Goal: Task Accomplishment & Management: Complete application form

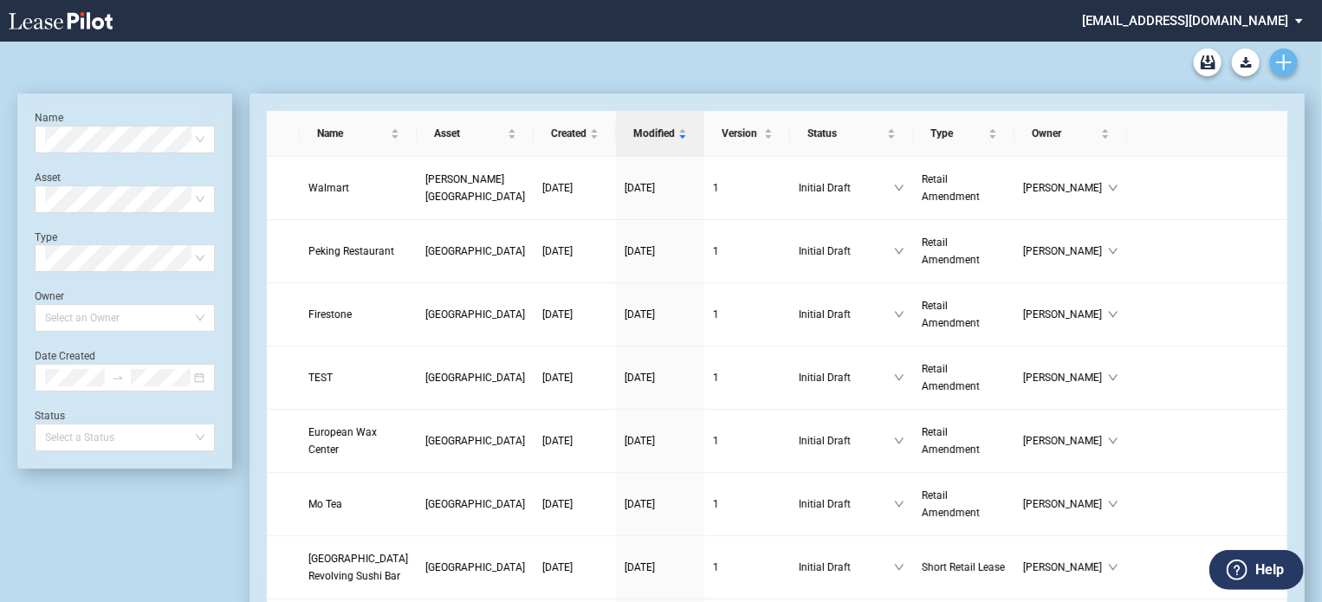
click at [1275, 58] on link "Create new document" at bounding box center [1284, 63] width 28 height 28
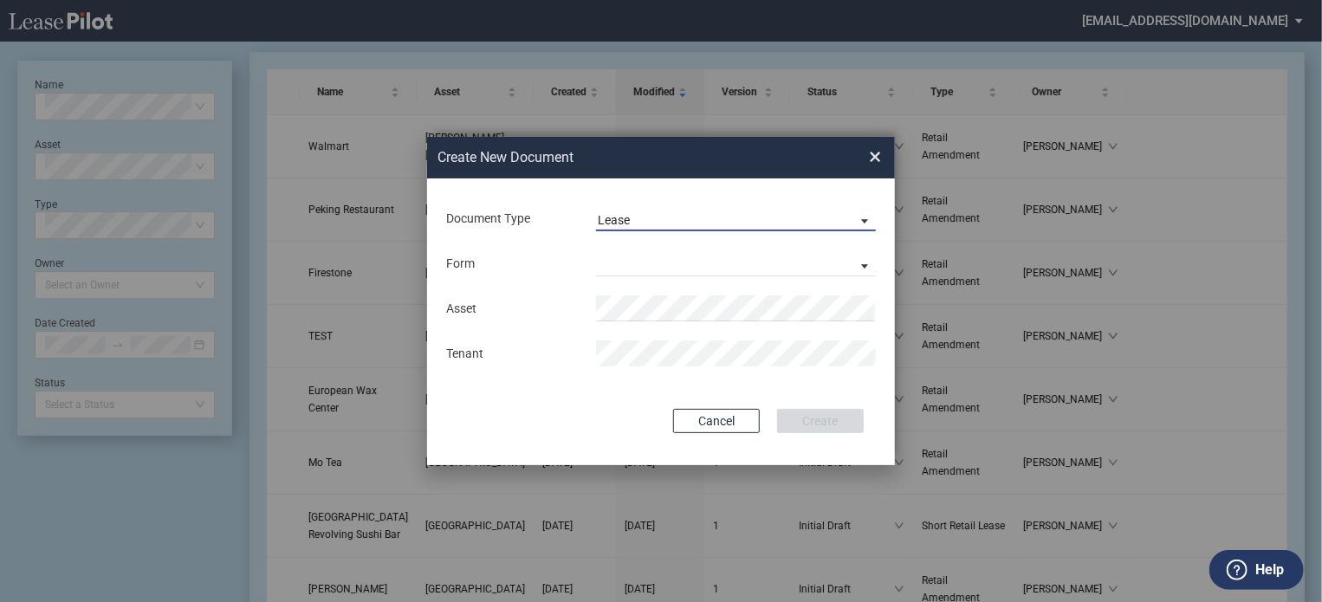
click at [807, 217] on span "Lease" at bounding box center [722, 220] width 249 height 17
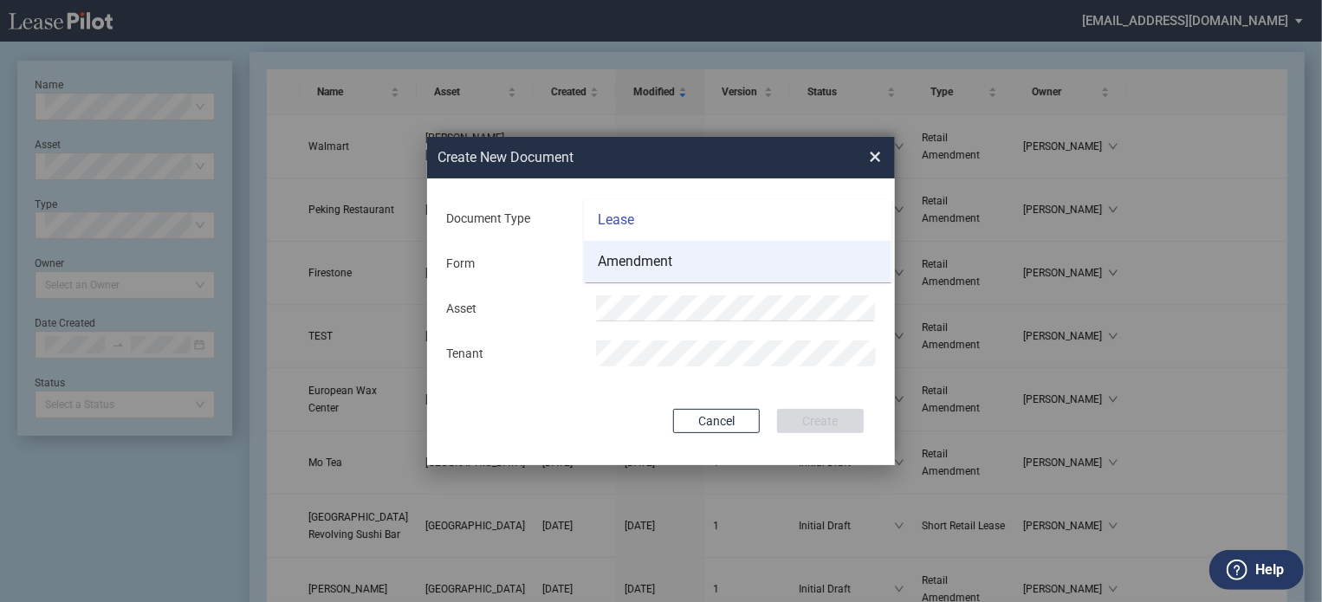
click at [793, 266] on md-option "Amendment" at bounding box center [738, 262] width 308 height 42
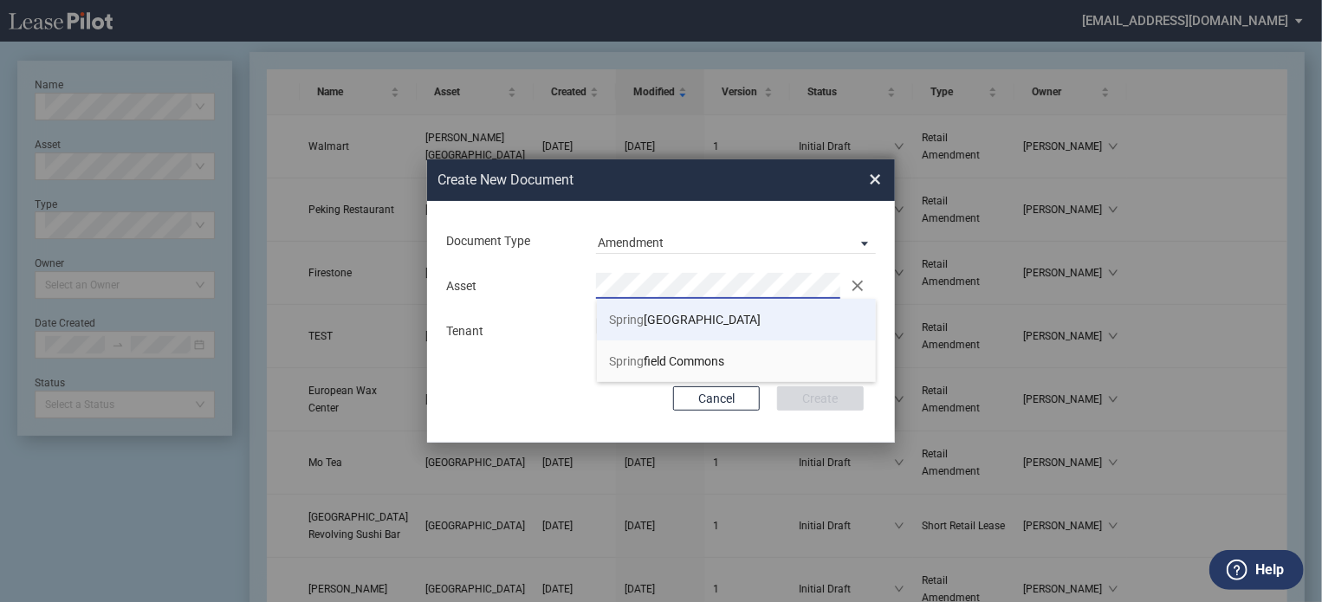
click at [714, 327] on span "[GEOGRAPHIC_DATA]" at bounding box center [686, 320] width 152 height 14
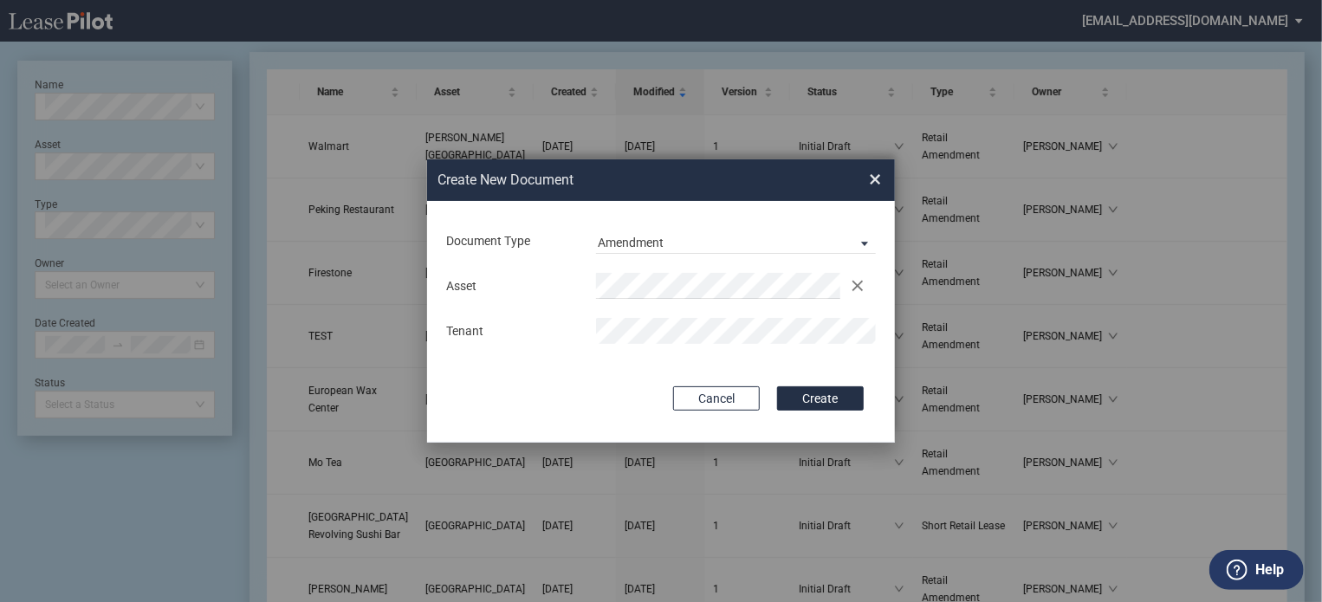
click at [777, 386] on button "Create" at bounding box center [820, 398] width 87 height 24
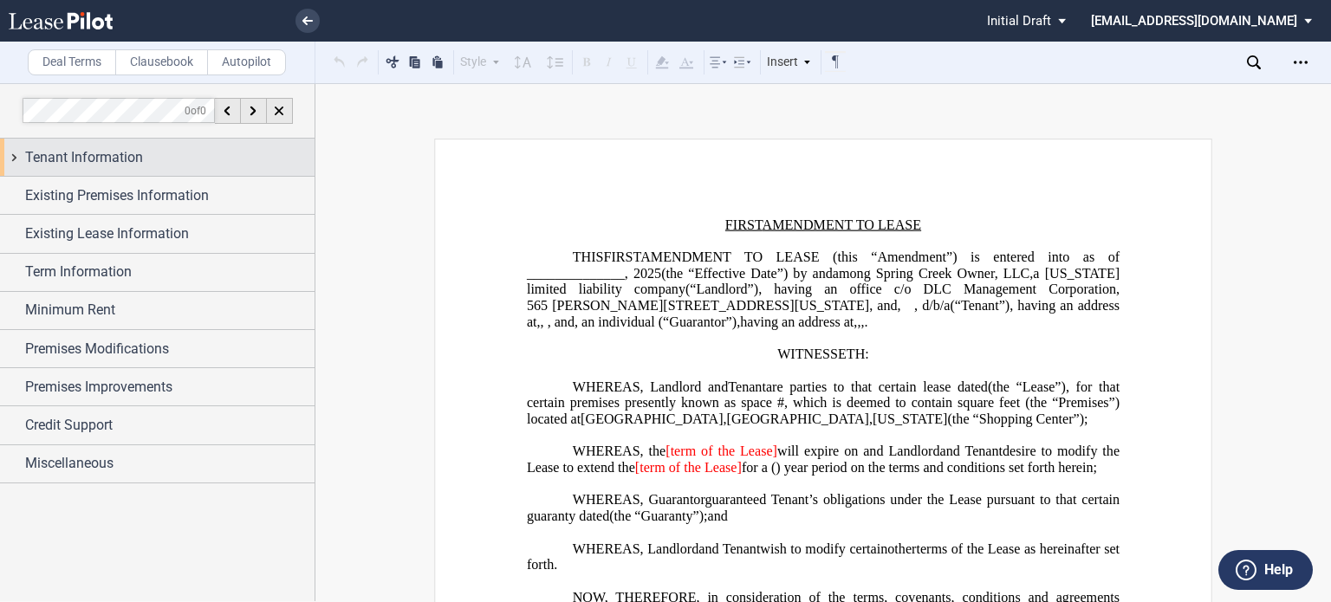
click at [87, 146] on div "Tenant Information" at bounding box center [157, 157] width 314 height 37
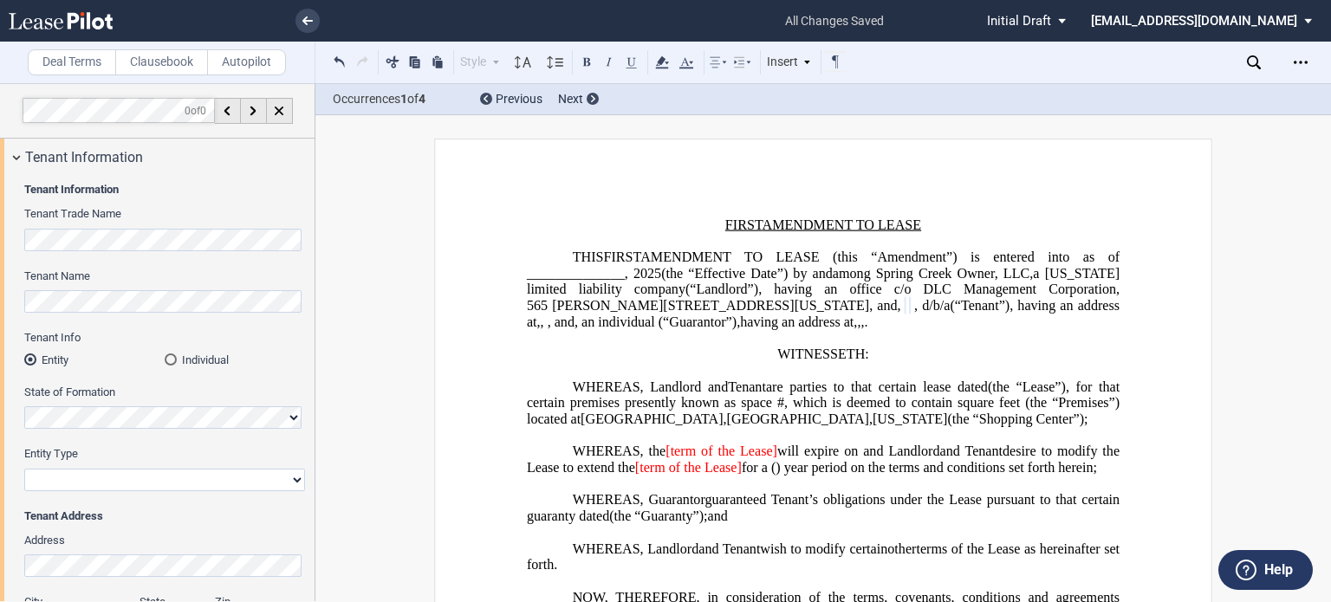
click at [111, 479] on select "Corporation Limited Liability Company General Partnership Limited Partnership O…" at bounding box center [164, 480] width 281 height 23
select select "limited liability company"
click at [24, 469] on select "Corporation Limited Liability Company General Partnership Limited Partnership O…" at bounding box center [164, 480] width 281 height 23
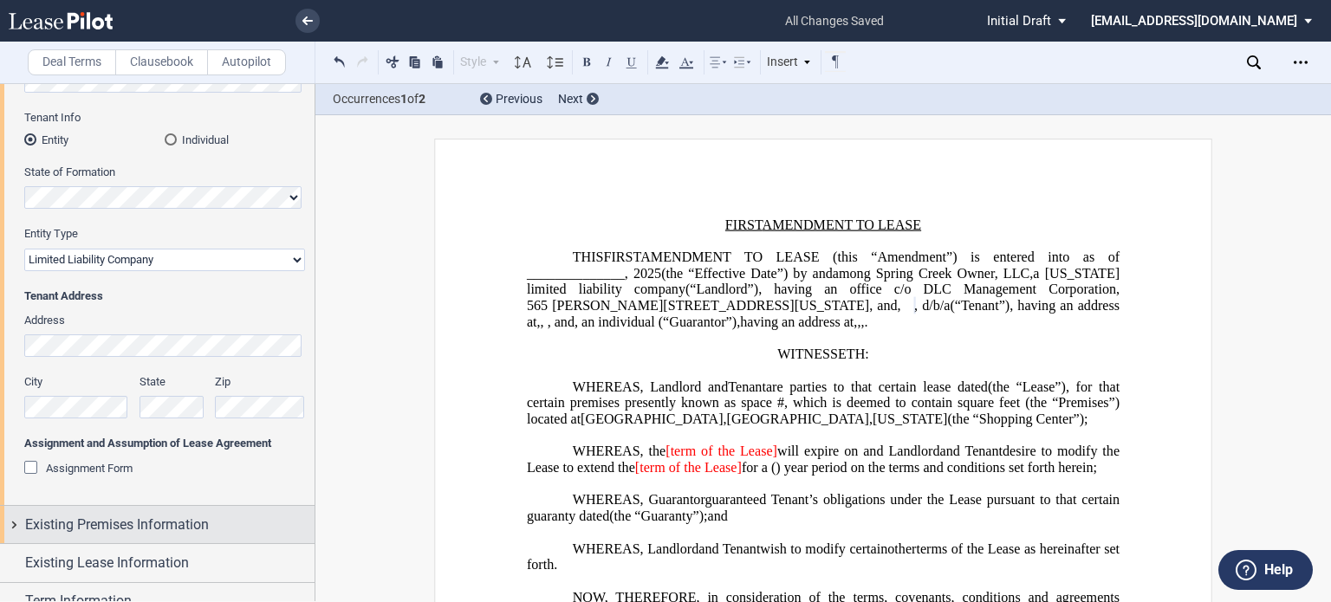
scroll to position [260, 0]
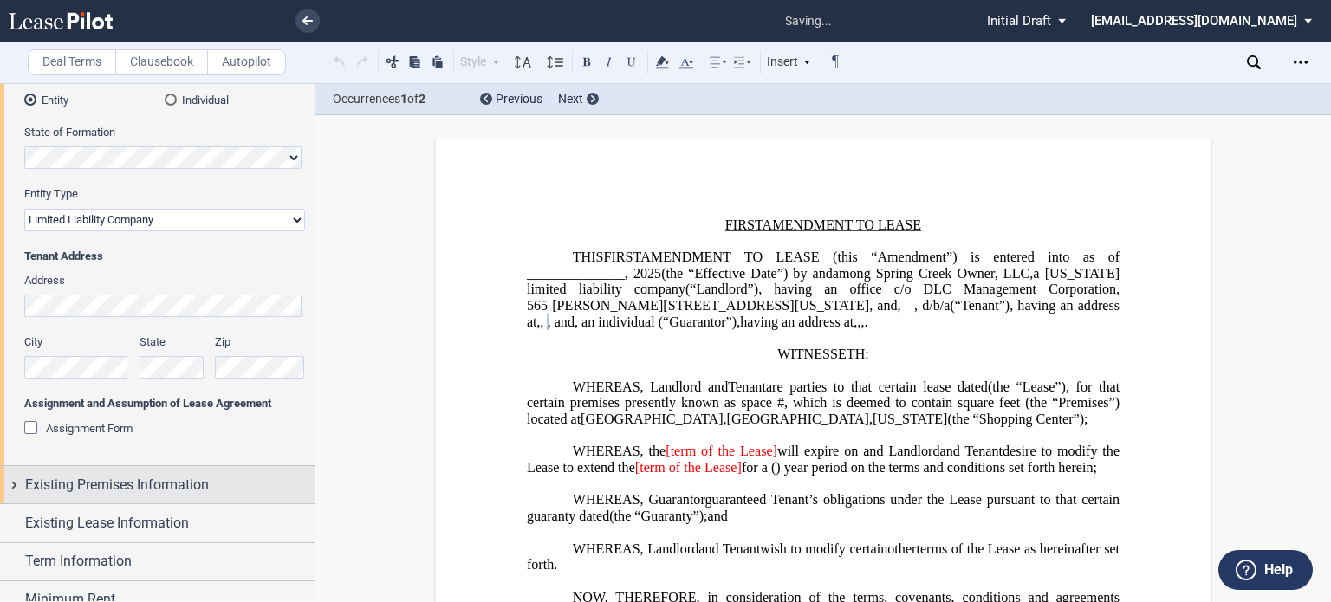
click at [122, 488] on span "Existing Premises Information" at bounding box center [117, 485] width 184 height 21
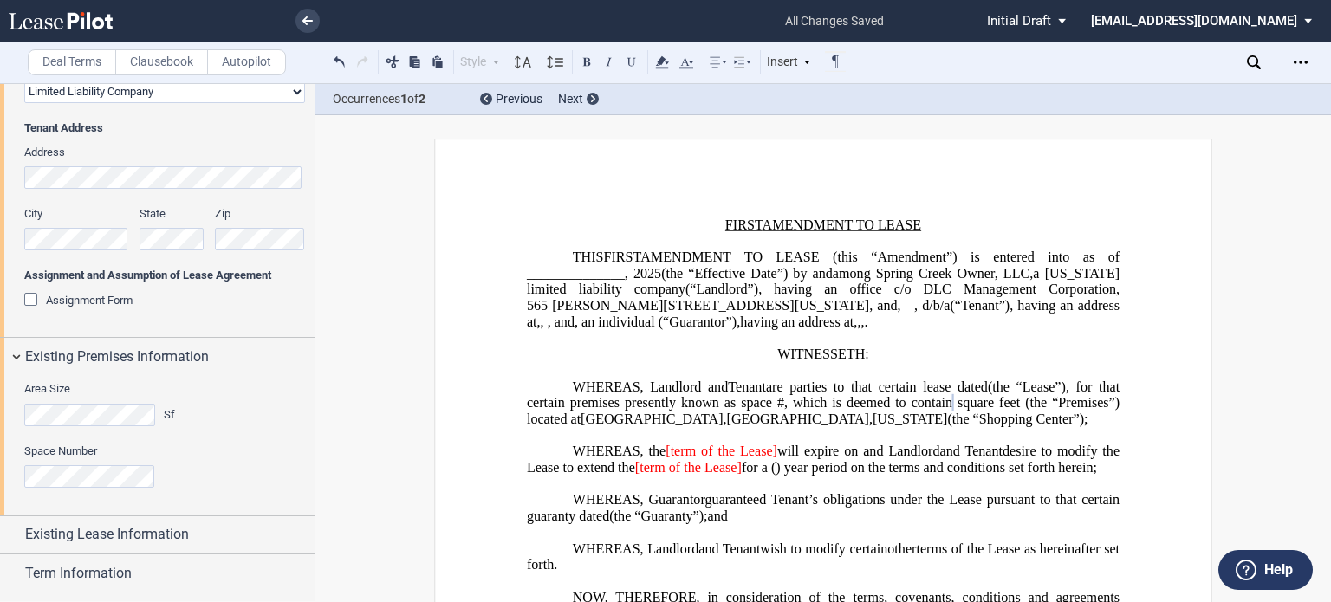
scroll to position [569, 0]
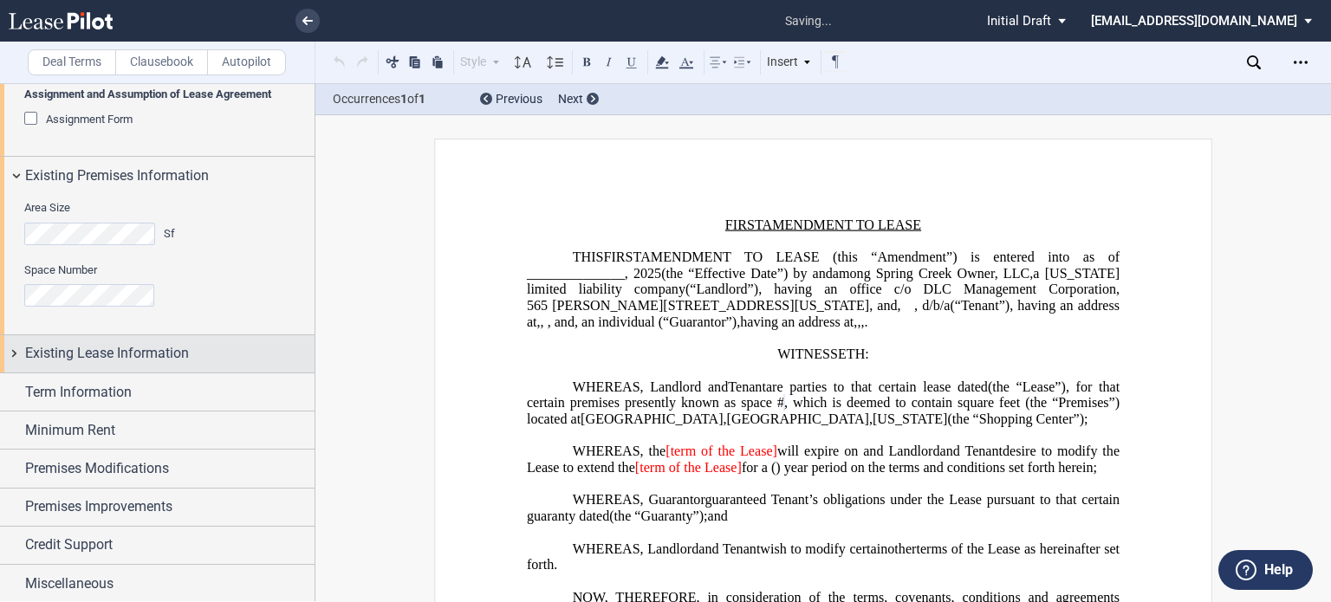
click at [94, 352] on span "Existing Lease Information" at bounding box center [107, 353] width 164 height 21
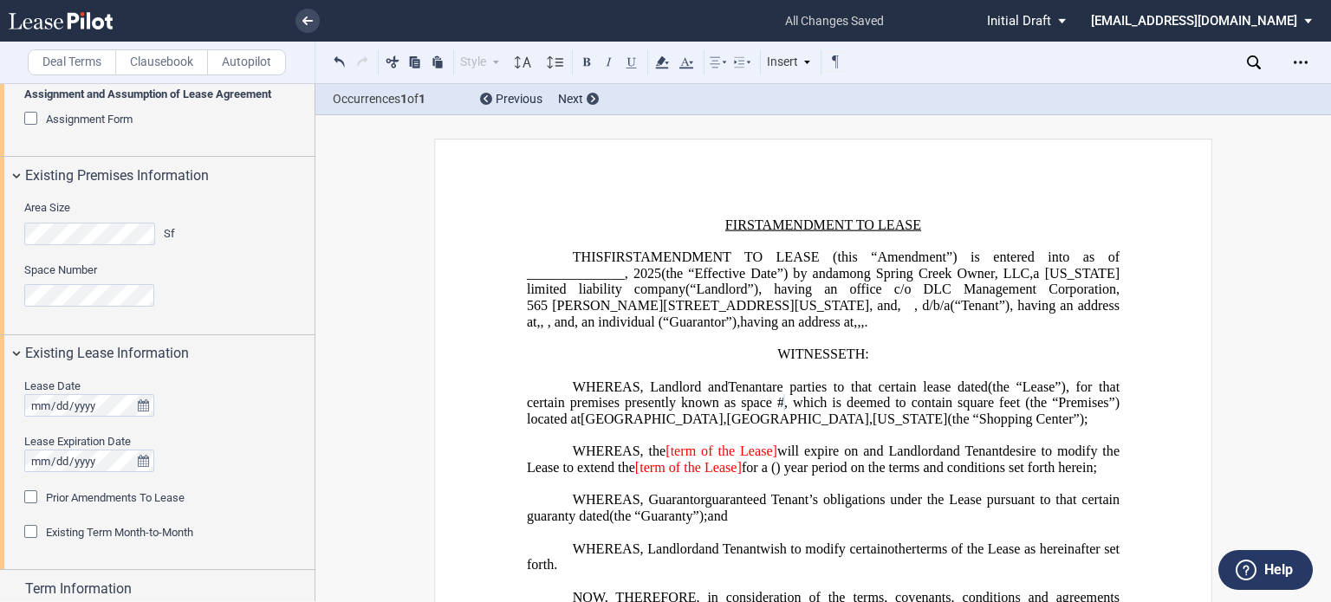
click at [31, 417] on div "Lease Date Lease Expiration Date" at bounding box center [164, 434] width 281 height 111
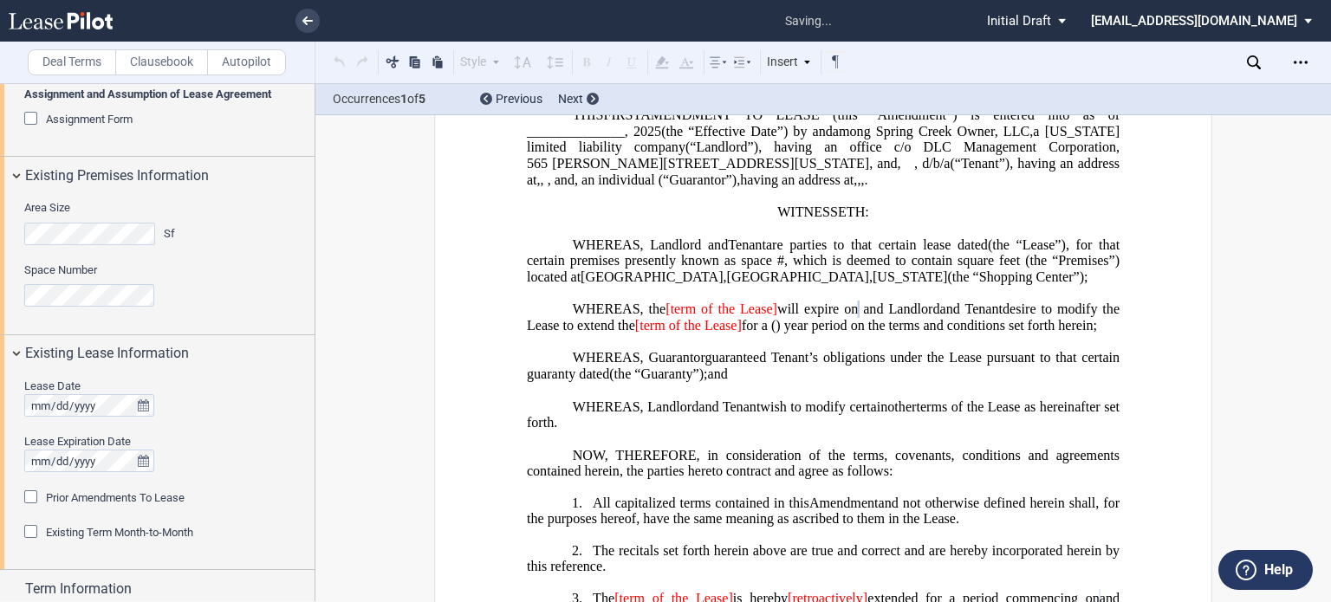
scroll to position [208, 0]
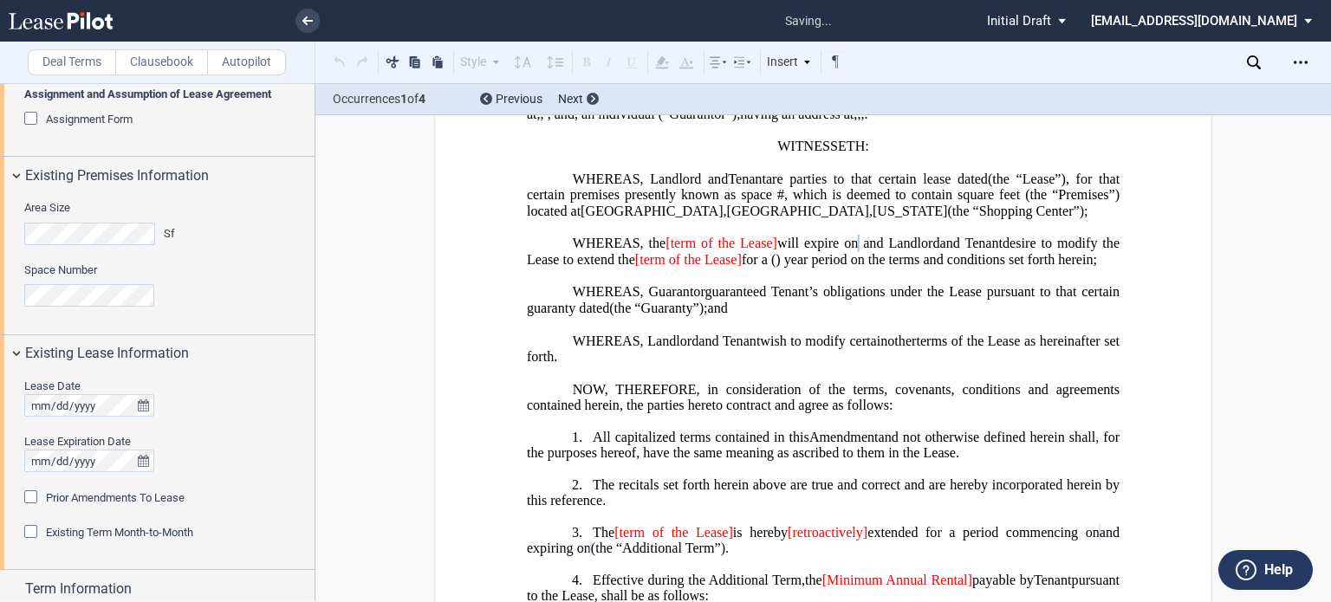
click at [166, 502] on span "Prior Amendments To Lease" at bounding box center [115, 497] width 139 height 13
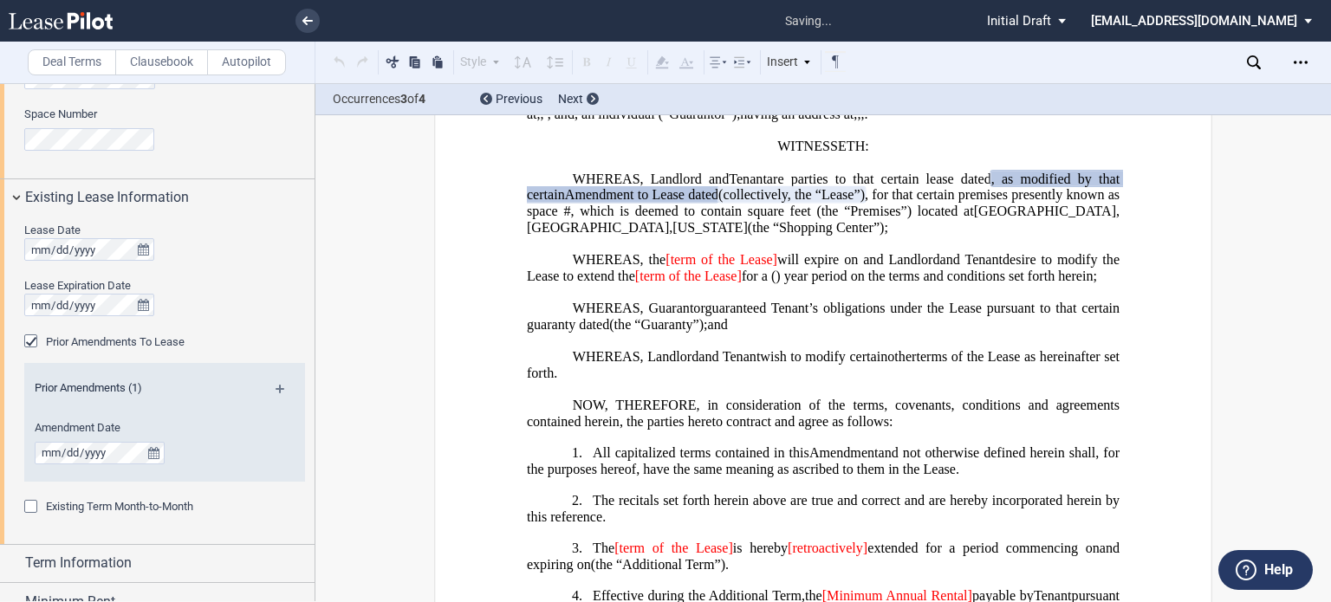
scroll to position [742, 0]
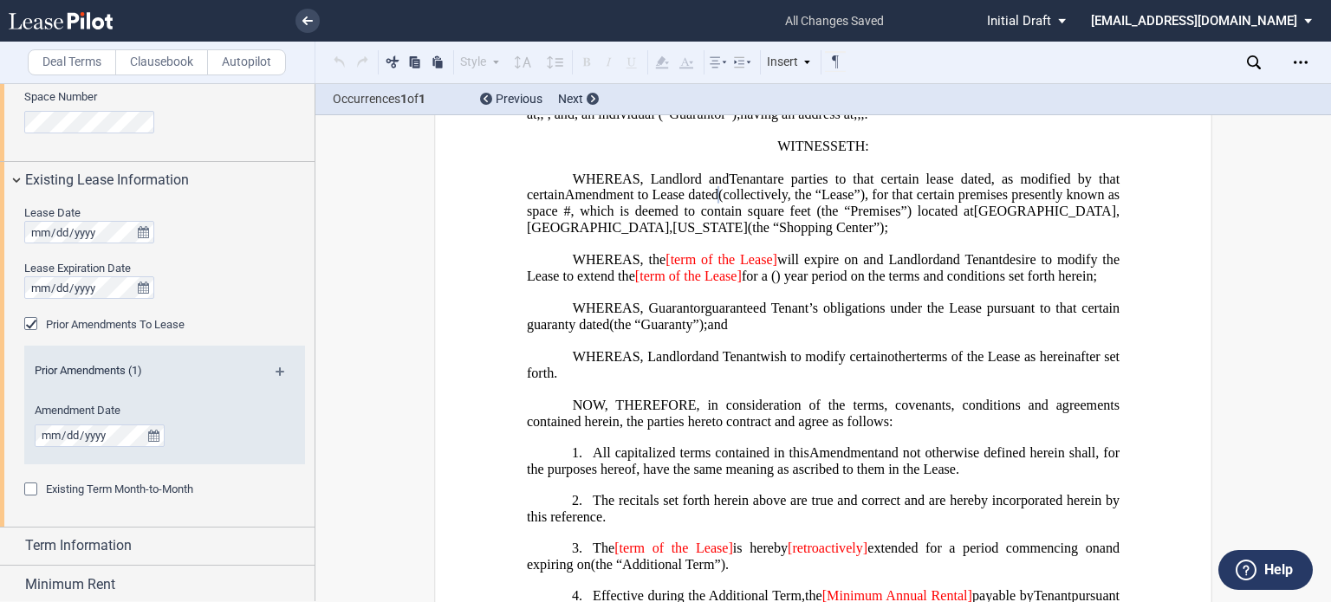
click at [275, 378] on md-icon at bounding box center [286, 377] width 23 height 21
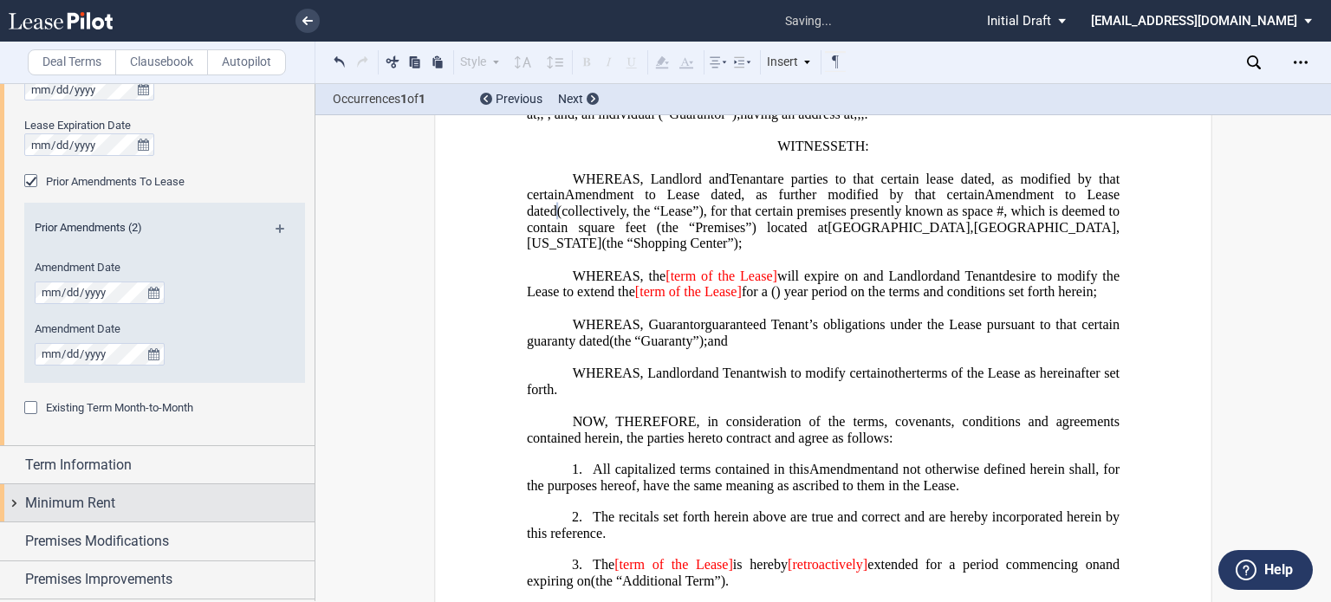
scroll to position [916, 0]
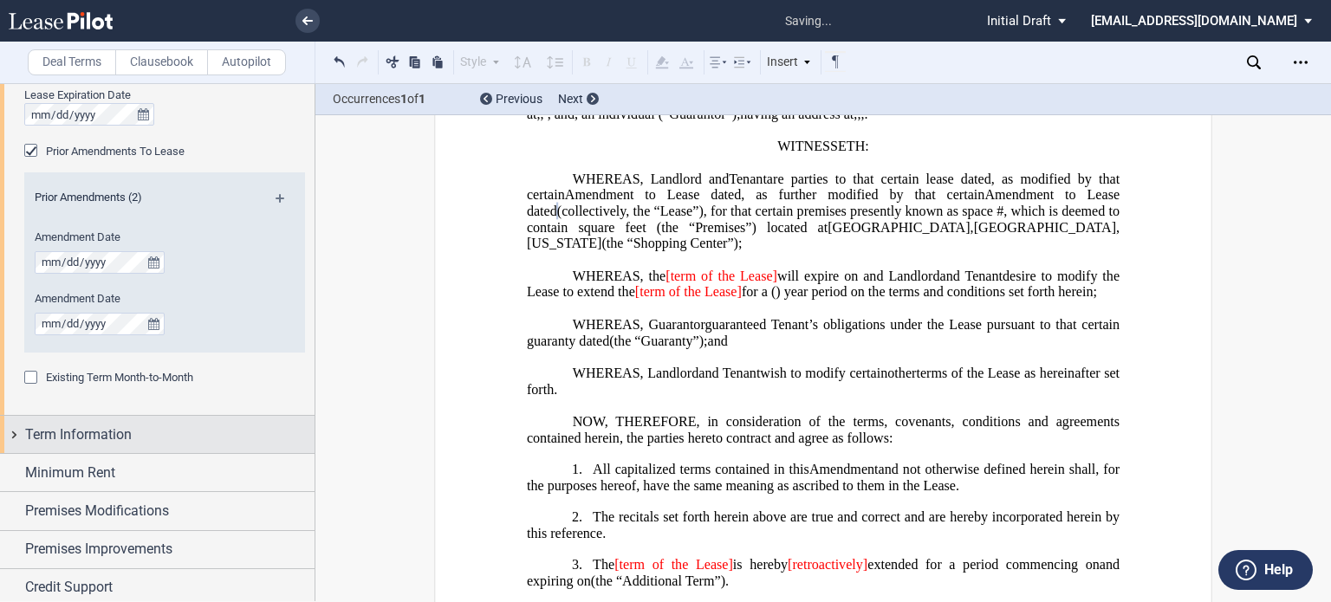
click at [69, 436] on span "Term Information" at bounding box center [78, 434] width 107 height 21
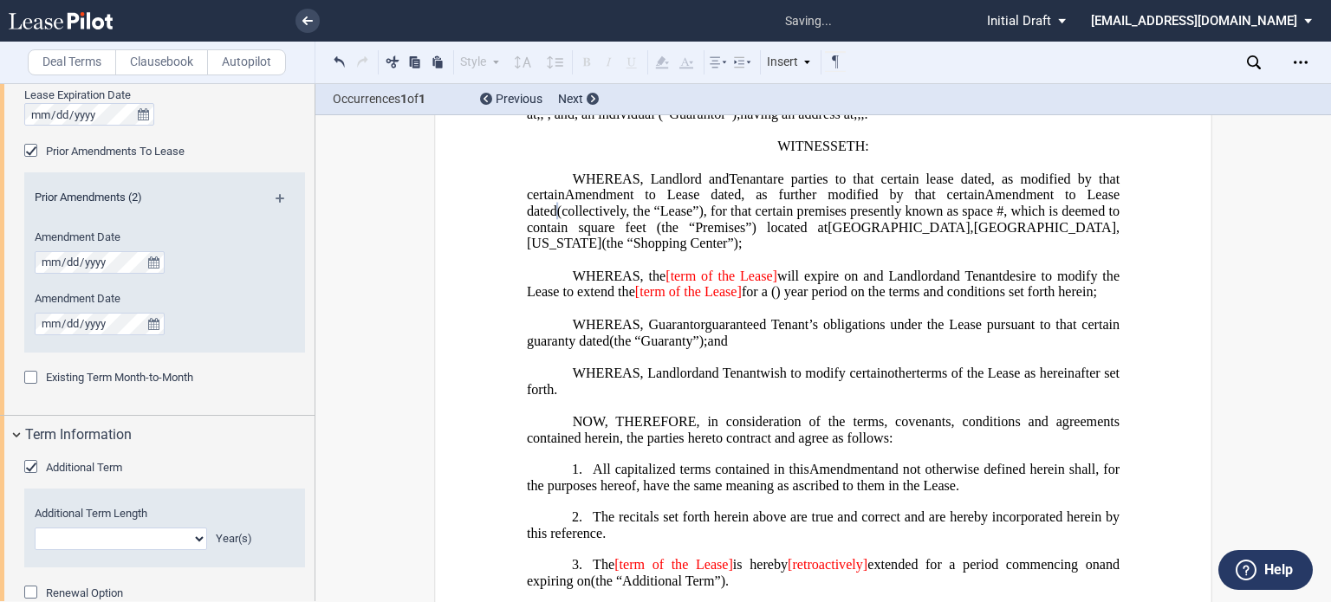
click at [104, 539] on select "0 1 2 3 4 5 6 7 8 9 10 11 12 13 14 15 16 17 18 19 20" at bounding box center [121, 539] width 172 height 23
select select "number:5"
click at [35, 528] on select "0 1 2 3 4 5 6 7 8 9 10 11 12 13 14 15 16 17 18 19 20" at bounding box center [121, 539] width 172 height 23
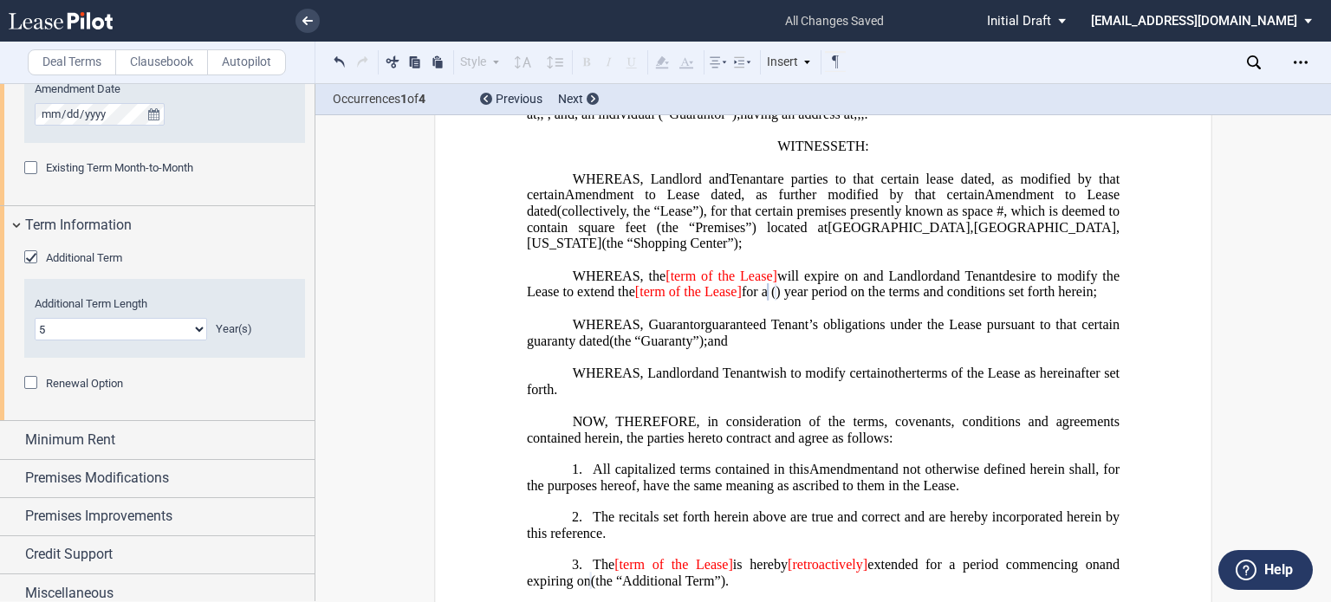
scroll to position [1135, 0]
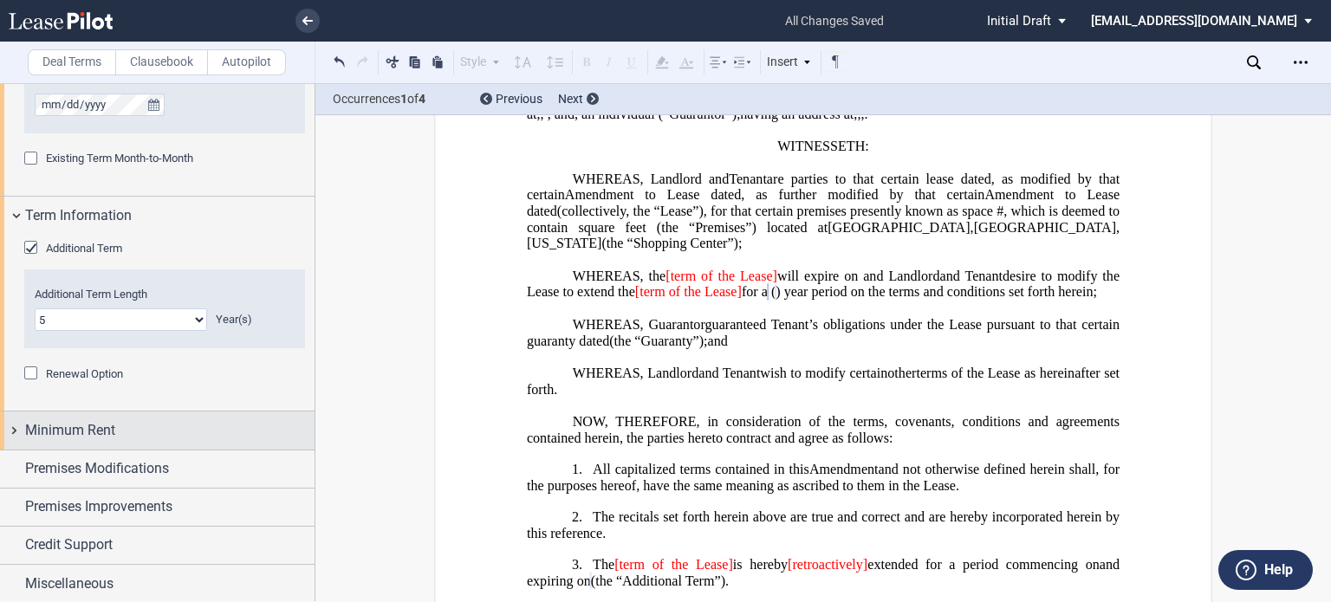
click at [111, 431] on span "Minimum Rent" at bounding box center [70, 430] width 90 height 21
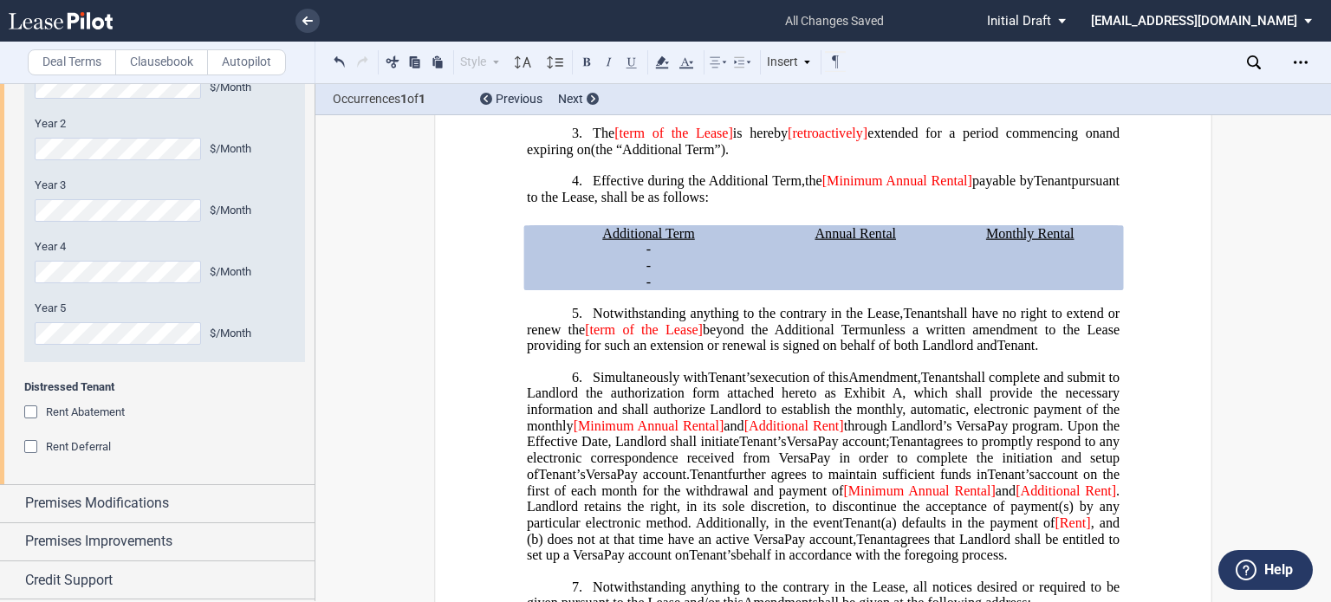
scroll to position [1568, 0]
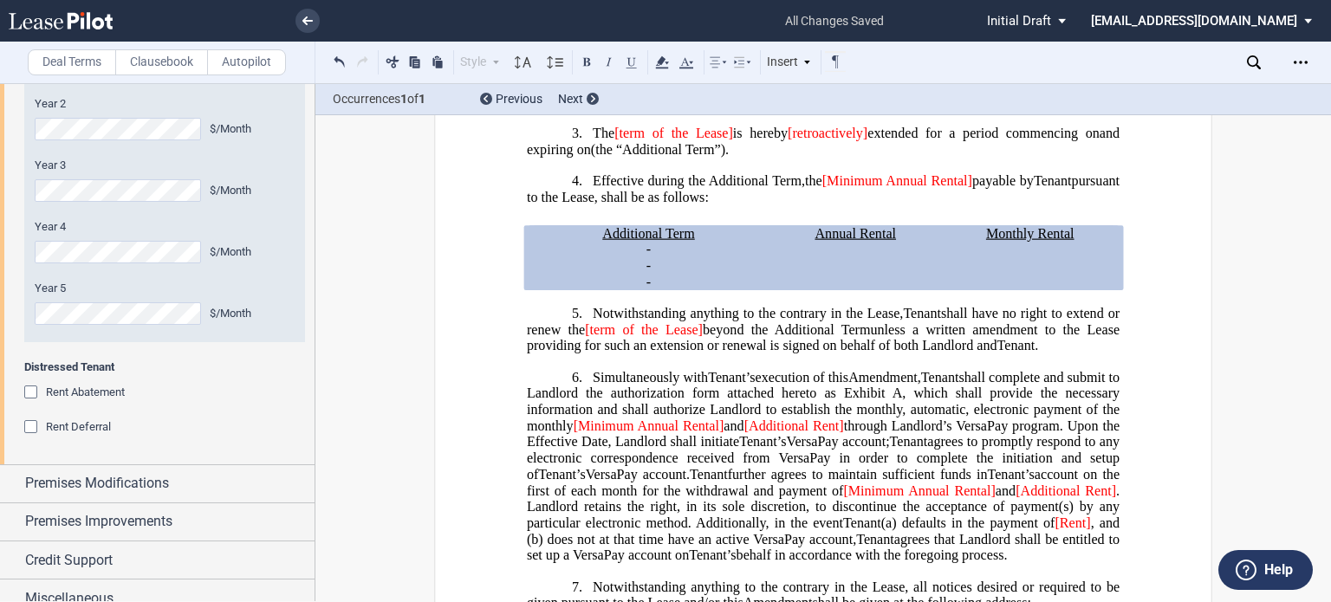
click at [719, 141] on span "[term of the Lease]" at bounding box center [673, 134] width 119 height 16
click at [679, 141] on span "[term of the Lease]" at bounding box center [673, 134] width 119 height 16
drag, startPoint x: 683, startPoint y: 176, endPoint x: 615, endPoint y: 178, distance: 67.6
click at [615, 141] on span "[term of the Lease]" at bounding box center [673, 134] width 119 height 16
drag, startPoint x: 822, startPoint y: 175, endPoint x: 742, endPoint y: 171, distance: 79.8
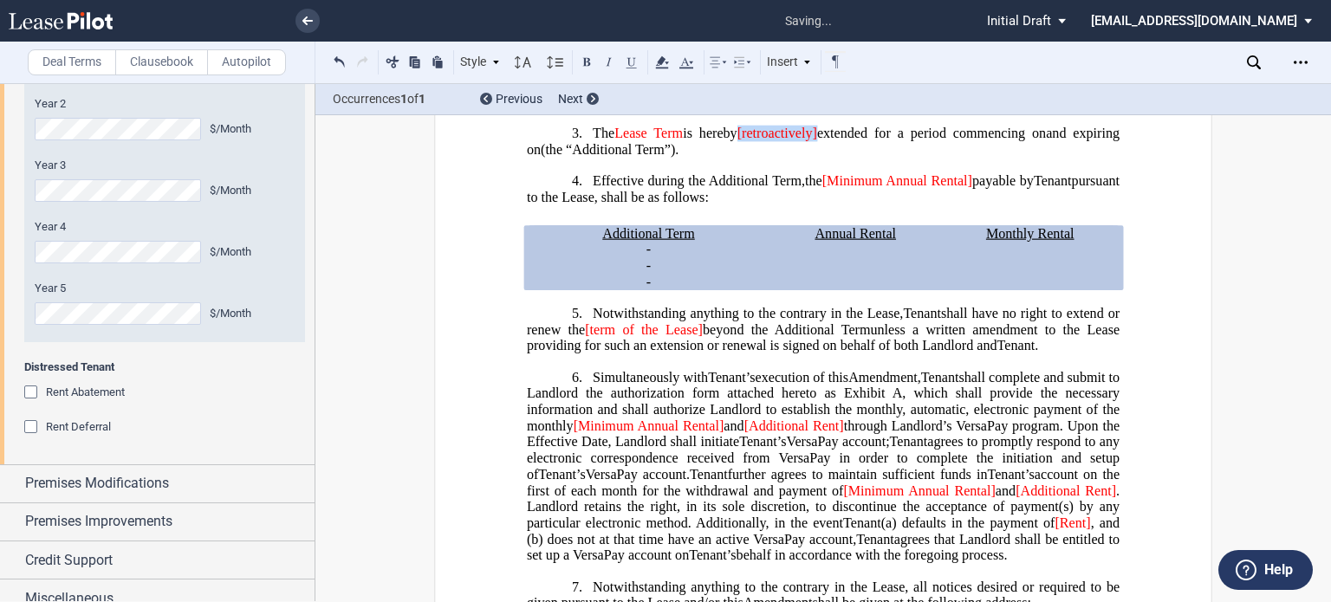
click at [742, 141] on span "[retroactively]" at bounding box center [777, 134] width 80 height 16
click at [848, 189] on span "[Minimum Annual Rental]" at bounding box center [897, 181] width 150 height 16
click at [915, 189] on span "Minimum Annual Rental]" at bounding box center [898, 181] width 146 height 16
click at [931, 189] on span "payable by" at bounding box center [962, 181] width 63 height 16
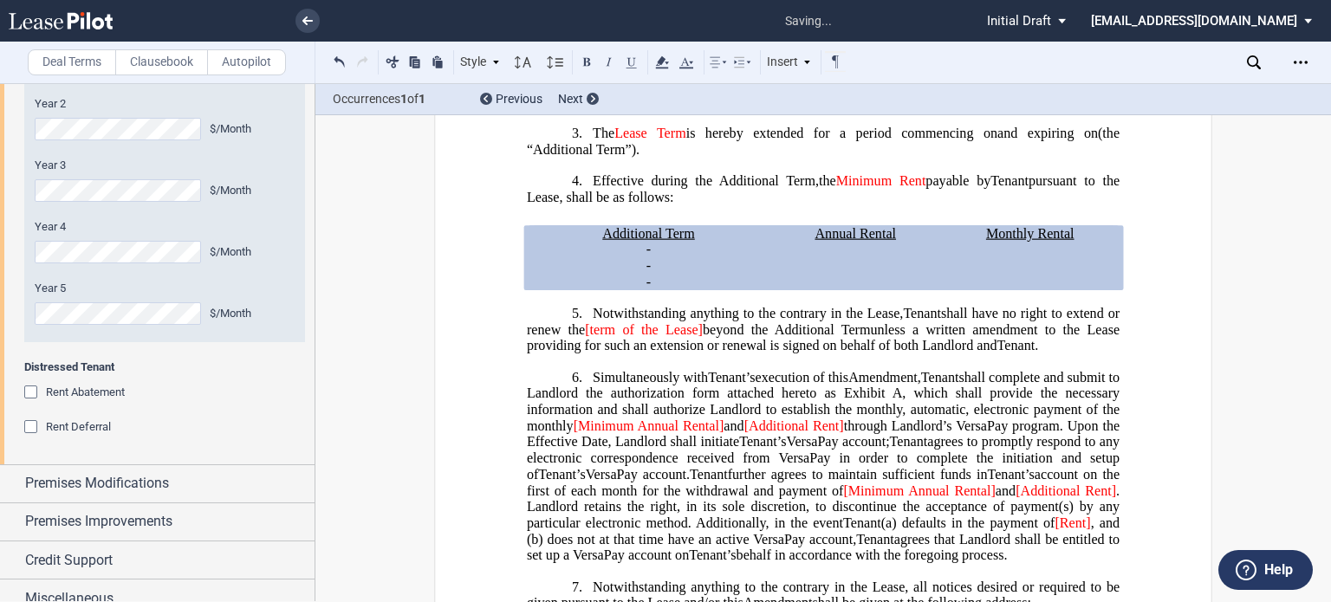
click at [869, 189] on span "Minimum Rent" at bounding box center [881, 181] width 90 height 16
drag, startPoint x: 663, startPoint y: 367, endPoint x: 583, endPoint y: 367, distance: 79.7
click at [583, 337] on span "shall have no right to extend or renew the [term of the Lease] beyond the Addit…" at bounding box center [825, 321] width 596 height 31
click at [617, 337] on span "Lease]" at bounding box center [600, 329] width 37 height 16
click at [657, 433] on span "[Minimum Annual Rental]" at bounding box center [648, 426] width 151 height 16
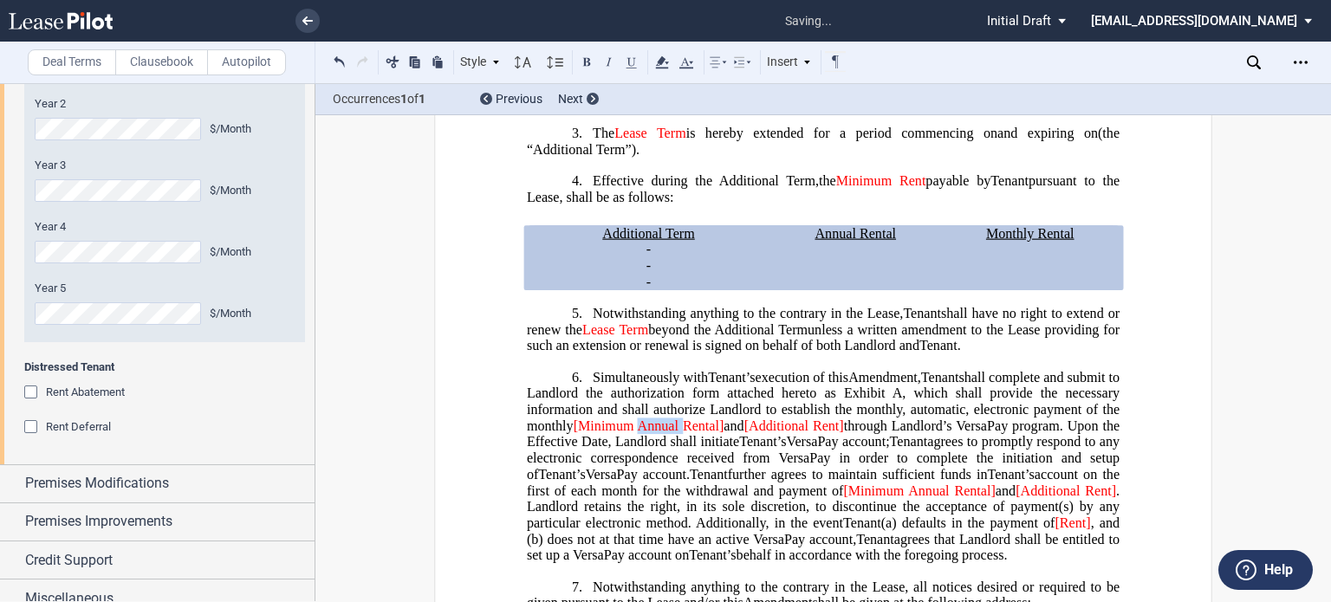
click at [657, 433] on span "[Minimum Annual Rental]" at bounding box center [648, 426] width 151 height 16
click at [680, 433] on span "[Minimum Rental]" at bounding box center [629, 426] width 113 height 16
click at [686, 433] on span "and" at bounding box center [695, 426] width 20 height 16
click at [579, 433] on span "[Minimum Rent" at bounding box center [619, 426] width 92 height 16
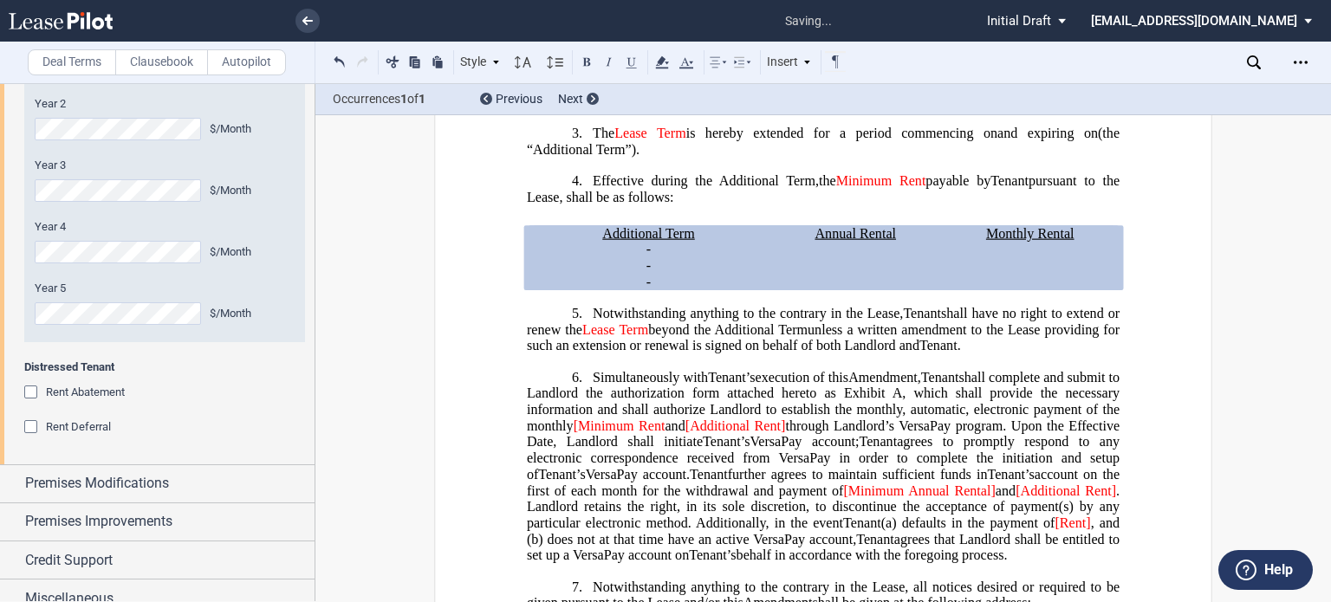
click at [582, 433] on span "[Minimum Rent" at bounding box center [619, 426] width 92 height 16
click at [843, 498] on span "[Minimum Annual Rental]" at bounding box center [919, 490] width 152 height 16
click at [911, 498] on span "Minimum Annual Rental]" at bounding box center [920, 490] width 148 height 16
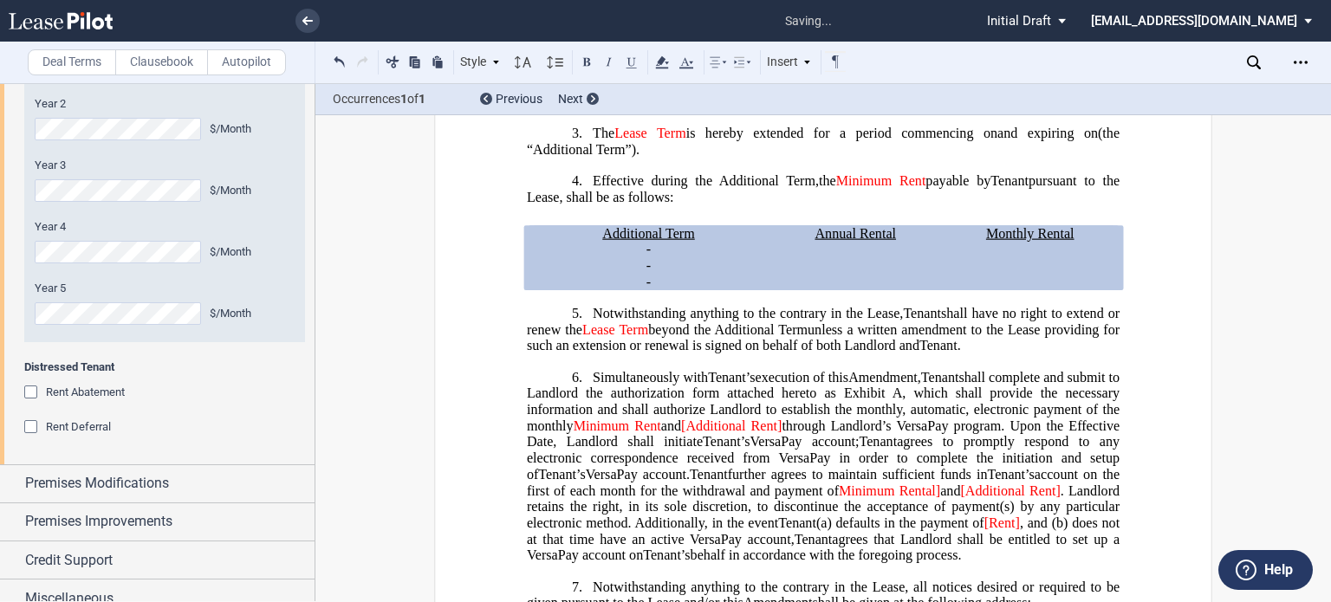
click at [940, 498] on span "and" at bounding box center [950, 490] width 20 height 16
click at [692, 433] on span "[Additional Rent]" at bounding box center [731, 426] width 100 height 16
click at [782, 449] on span "through Landlord’s VersaPay program. Upon the Effective Date, Landlord shall in…" at bounding box center [825, 433] width 596 height 31
click at [962, 498] on span "[Additional Rent]" at bounding box center [1008, 490] width 101 height 16
click at [1056, 529] on span ". Landlord retains the right, in its sole discretion, to discontinue the accept…" at bounding box center [825, 506] width 596 height 48
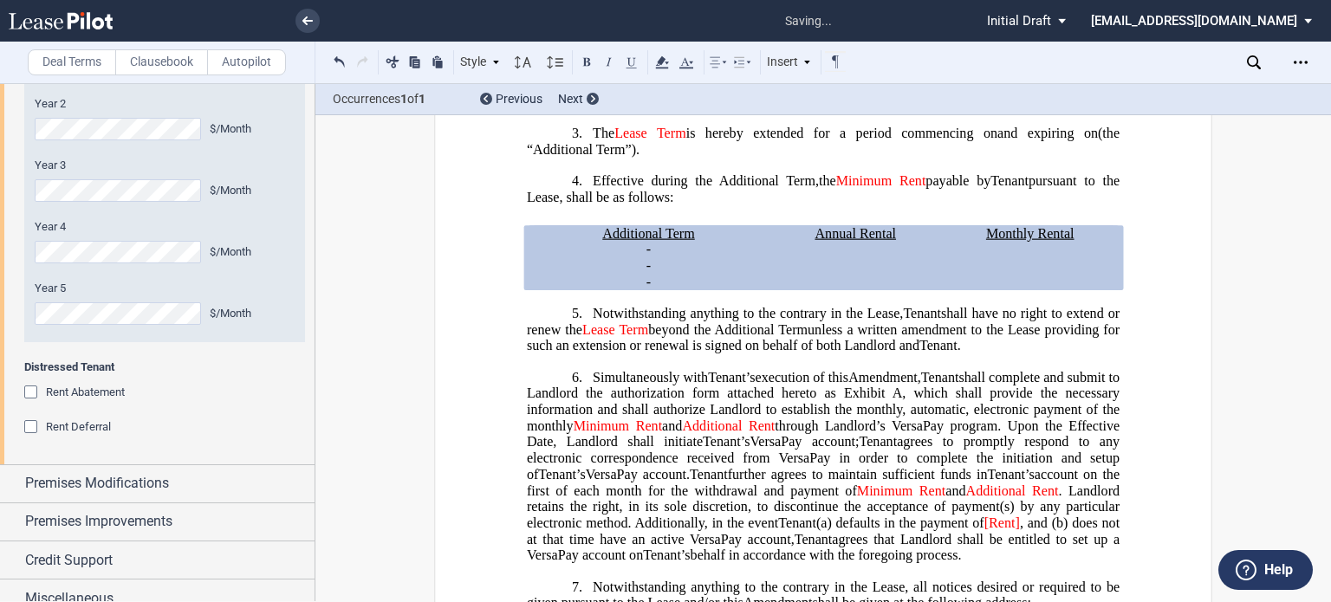
click at [1004, 531] on span "[Rent]" at bounding box center [1002, 523] width 36 height 16
click at [1020, 531] on span ", and (b)" at bounding box center [1042, 523] width 49 height 16
click at [1019, 531] on span ", and (b)" at bounding box center [1042, 523] width 49 height 16
click at [1015, 531] on span "Rent]" at bounding box center [1003, 523] width 31 height 16
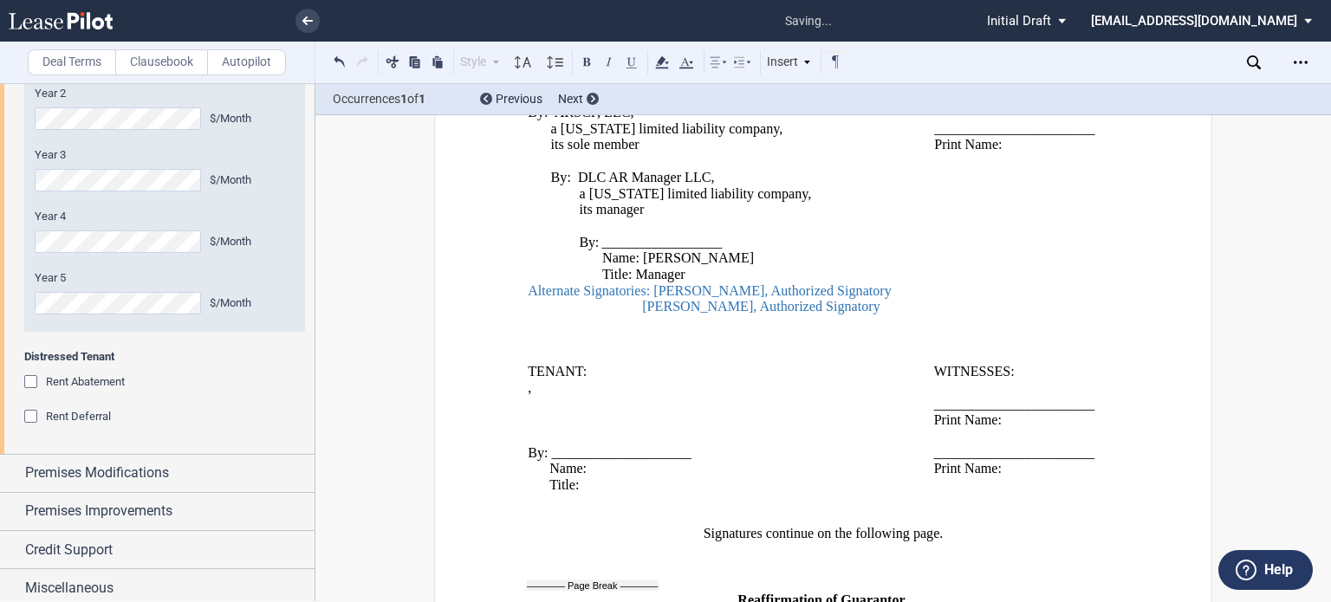
scroll to position [1583, 0]
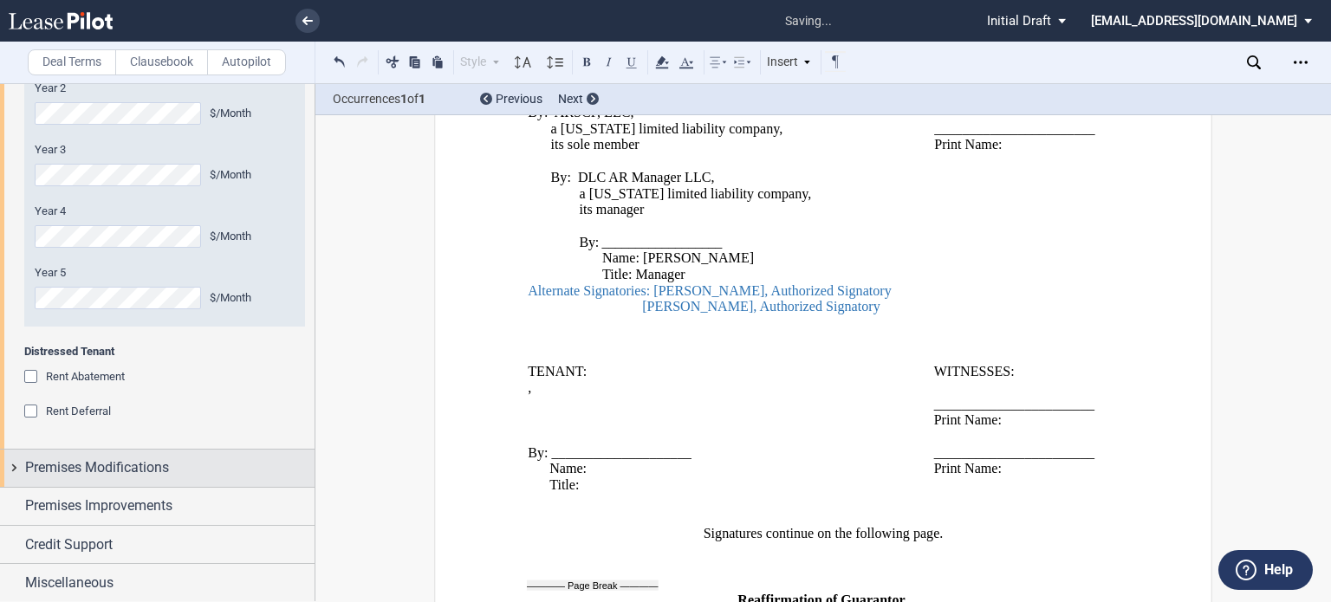
click at [121, 470] on span "Premises Modifications" at bounding box center [97, 467] width 144 height 21
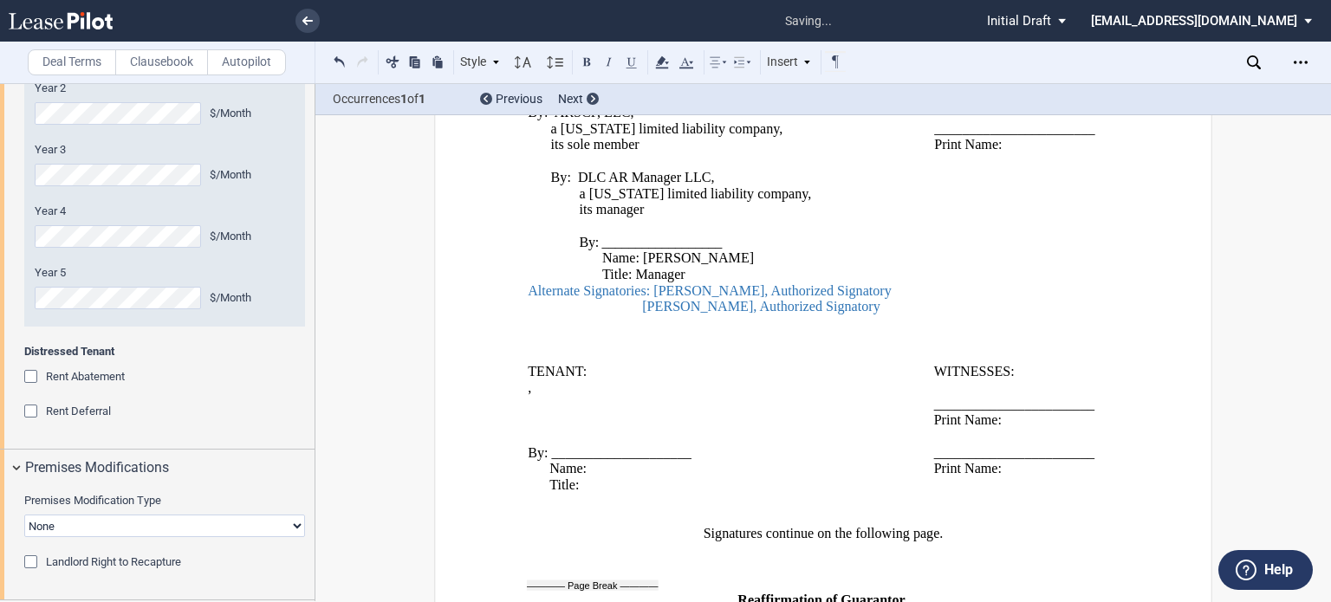
scroll to position [1695, 0]
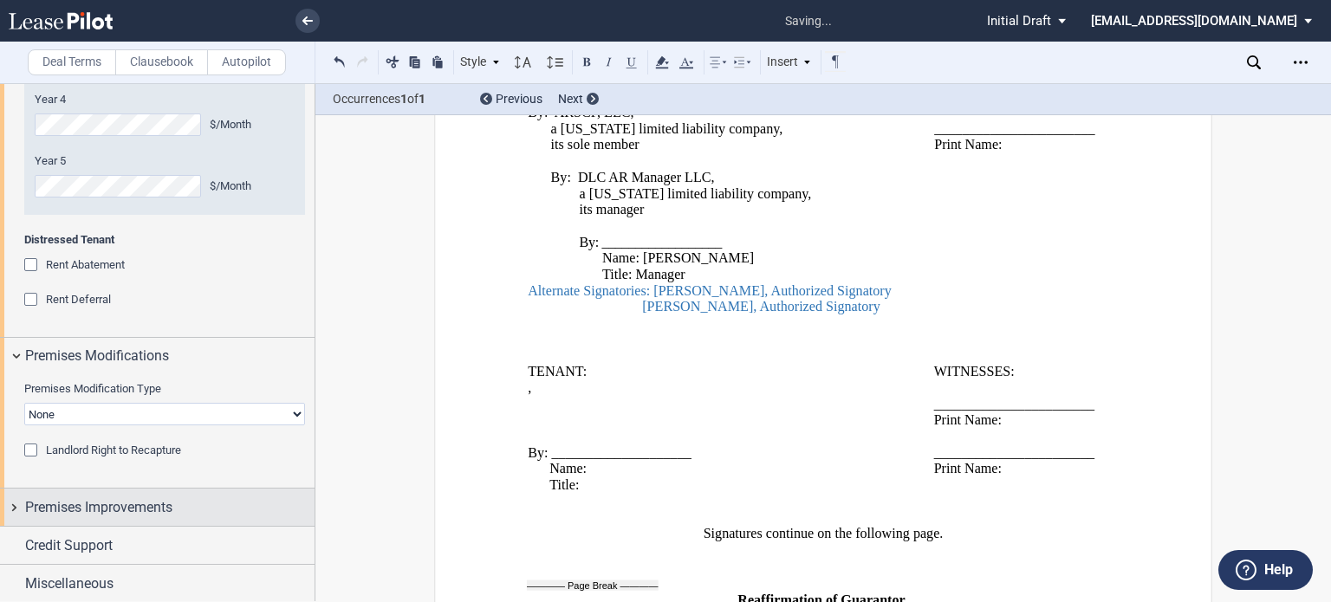
click at [125, 505] on span "Premises Improvements" at bounding box center [98, 507] width 147 height 21
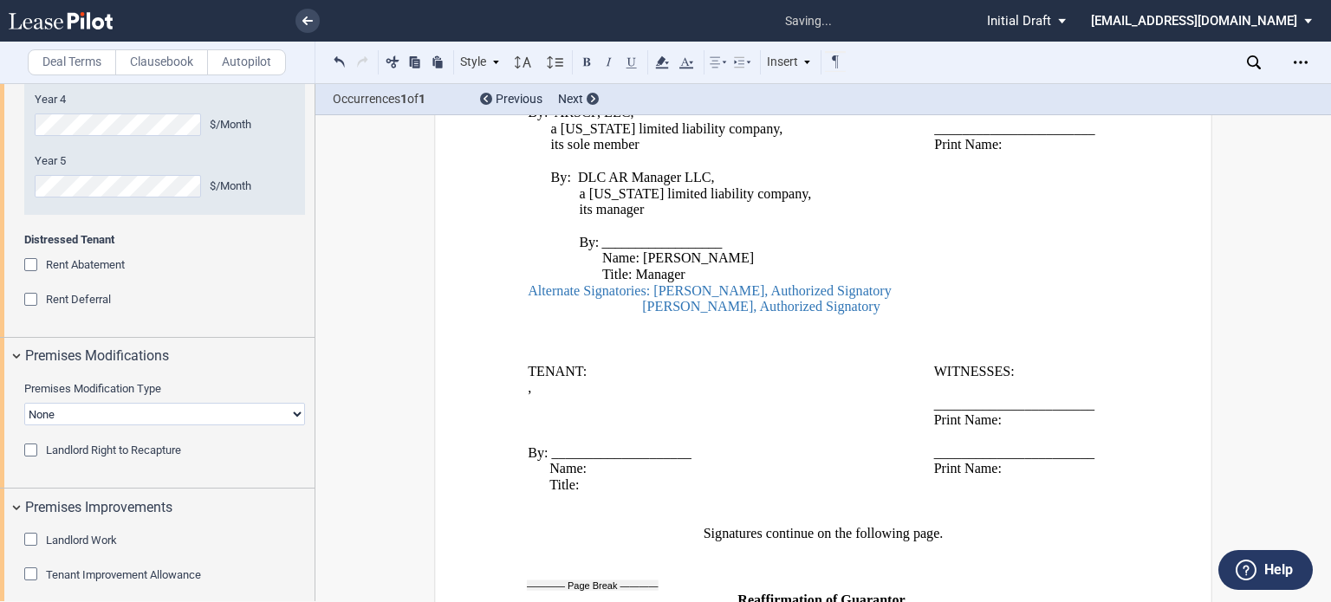
scroll to position [1816, 0]
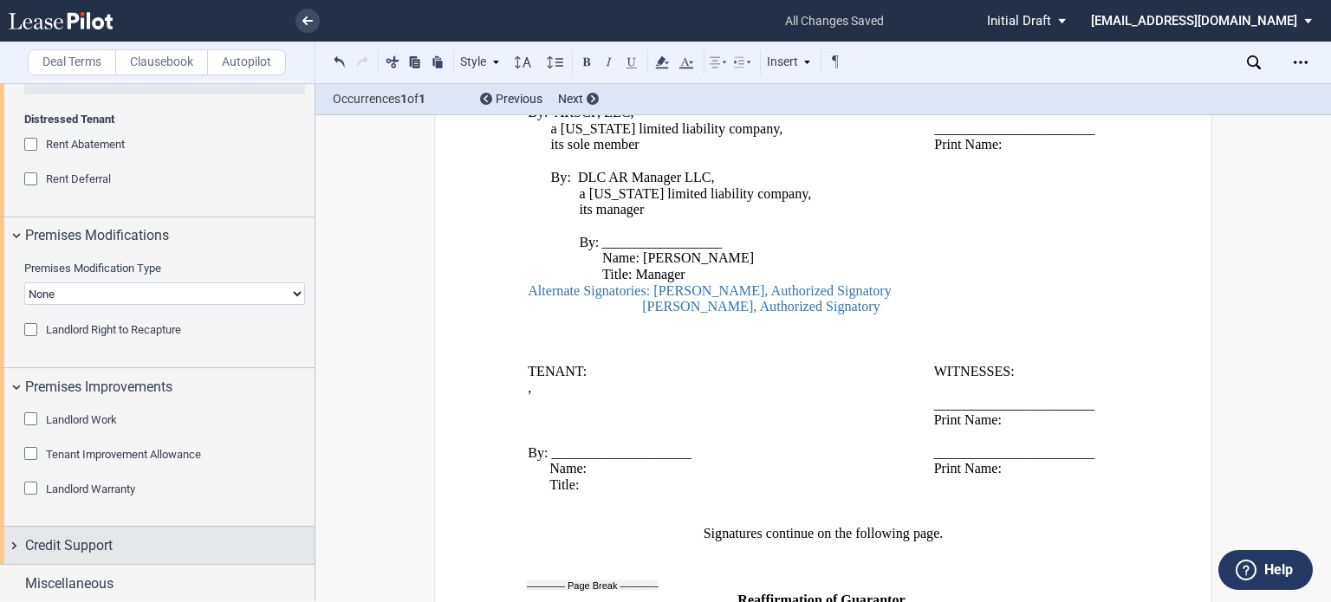
click at [139, 552] on div "Credit Support" at bounding box center [169, 545] width 289 height 21
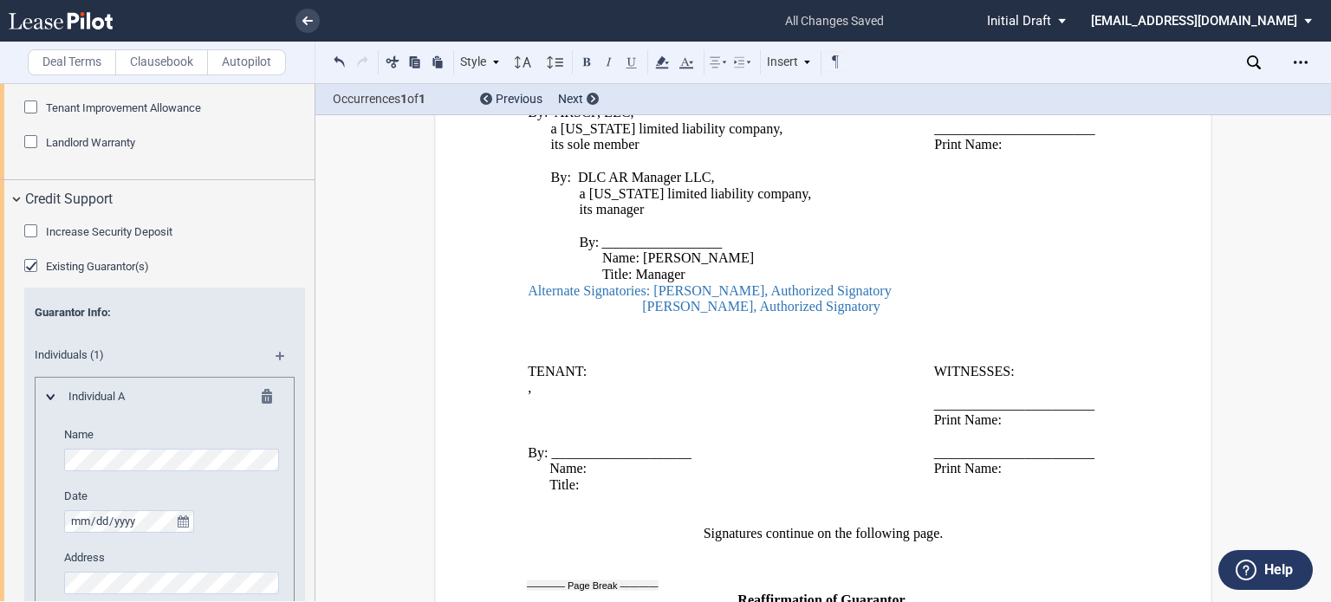
click at [62, 259] on div "Existing Guarantor(s)" at bounding box center [97, 267] width 103 height 16
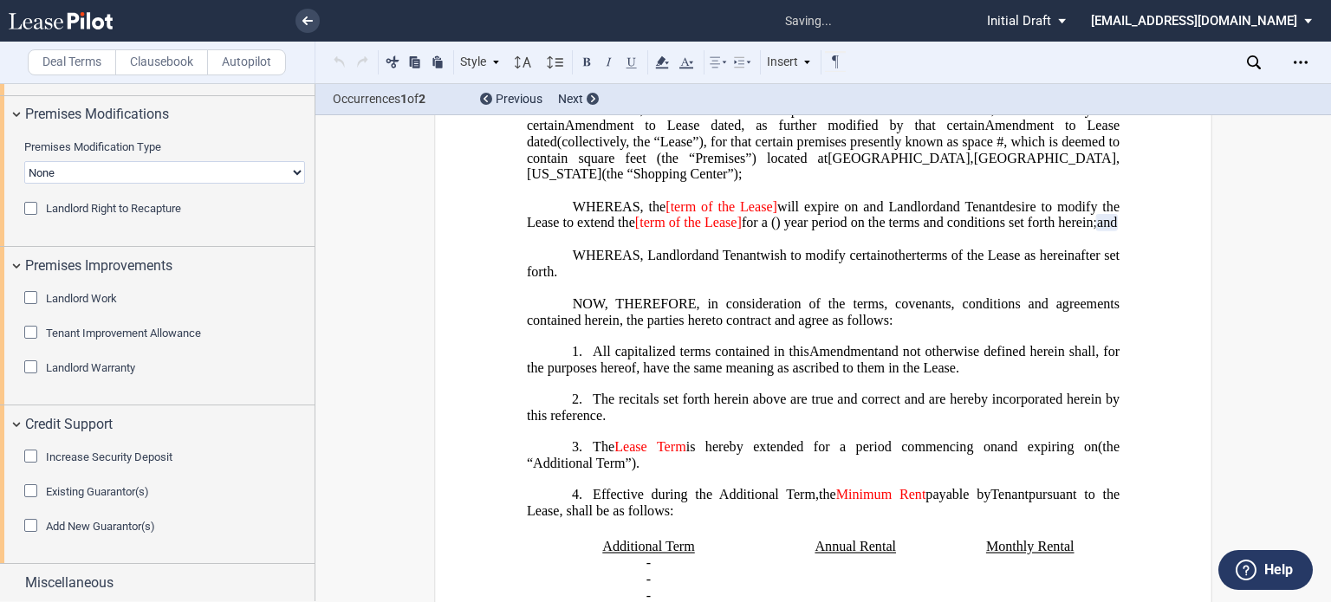
scroll to position [0, 0]
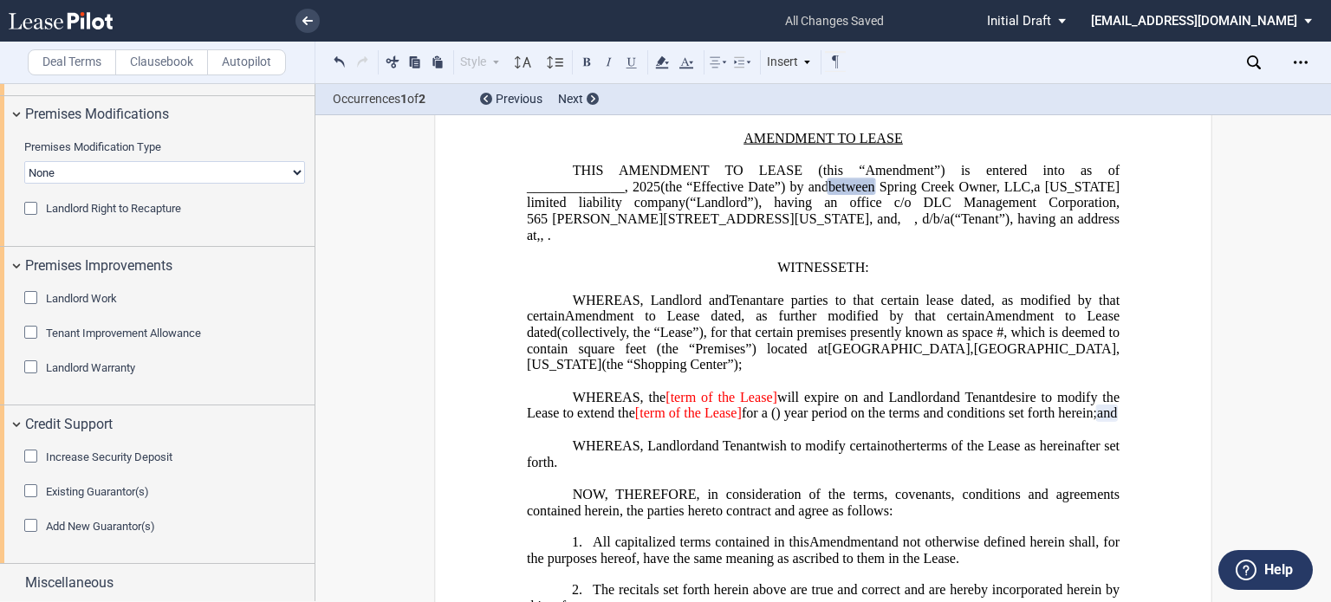
scroll to position [260, 0]
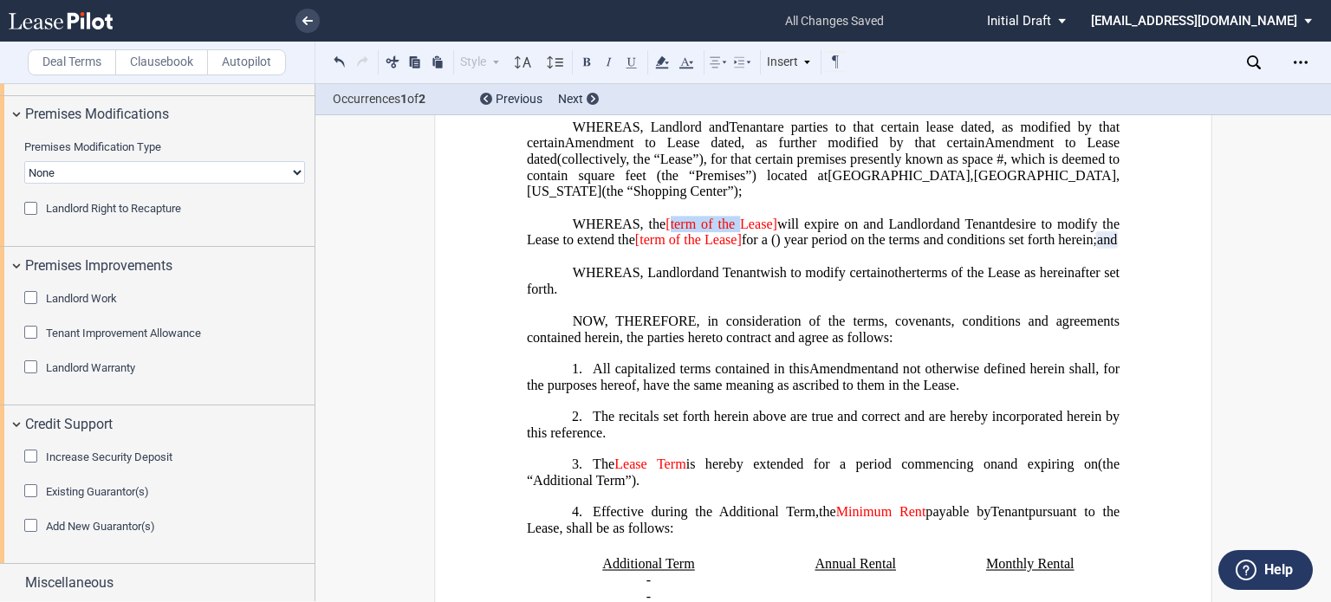
drag, startPoint x: 734, startPoint y: 240, endPoint x: 666, endPoint y: 242, distance: 67.6
click at [666, 231] on span "[term of the Lease]" at bounding box center [721, 224] width 112 height 16
drag, startPoint x: 772, startPoint y: 248, endPoint x: 703, endPoint y: 256, distance: 69.0
click at [691, 248] on span "[term of the Lease]" at bounding box center [638, 240] width 107 height 16
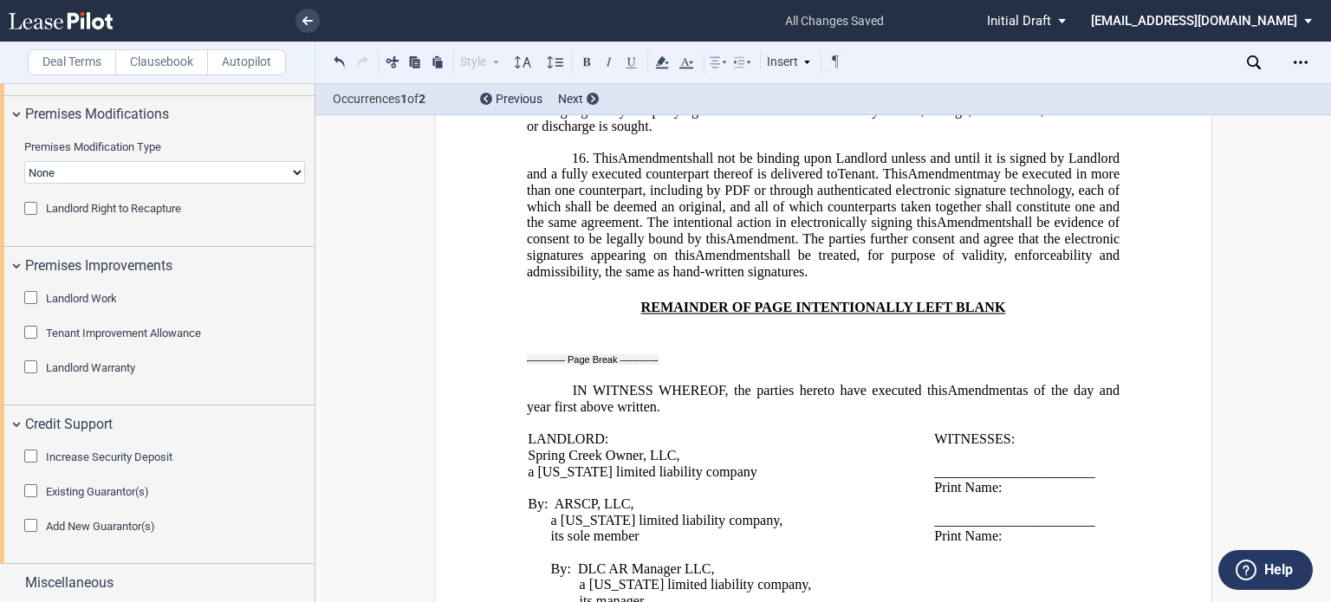
scroll to position [2685, 0]
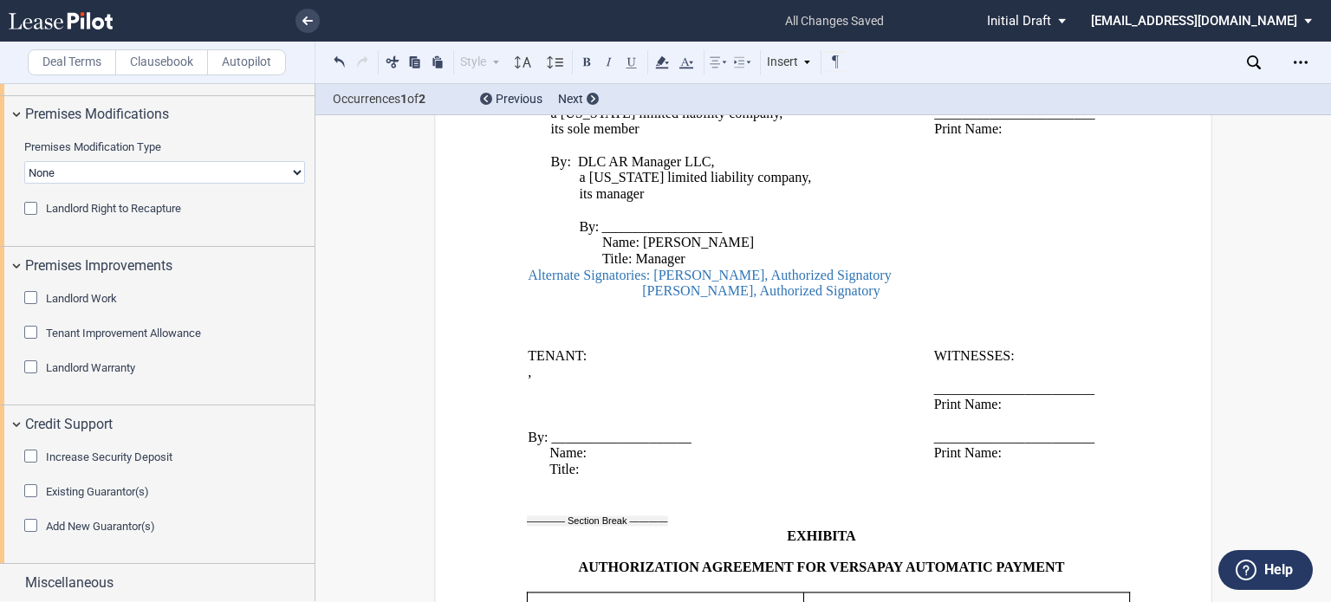
drag, startPoint x: 864, startPoint y: 301, endPoint x: 528, endPoint y: 273, distance: 337.2
click at [528, 273] on span "By: ARSCP, LLC, a Delaware limited liability company, its sole member By: DLC A…" at bounding box center [731, 194] width 406 height 210
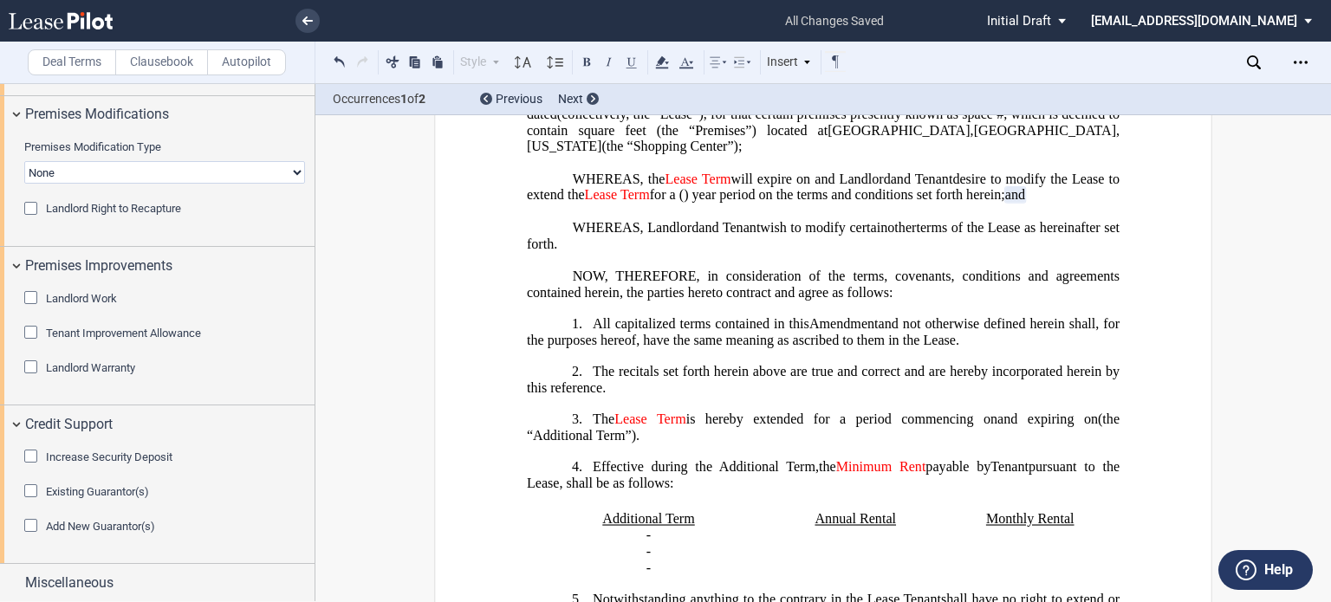
scroll to position [0, 0]
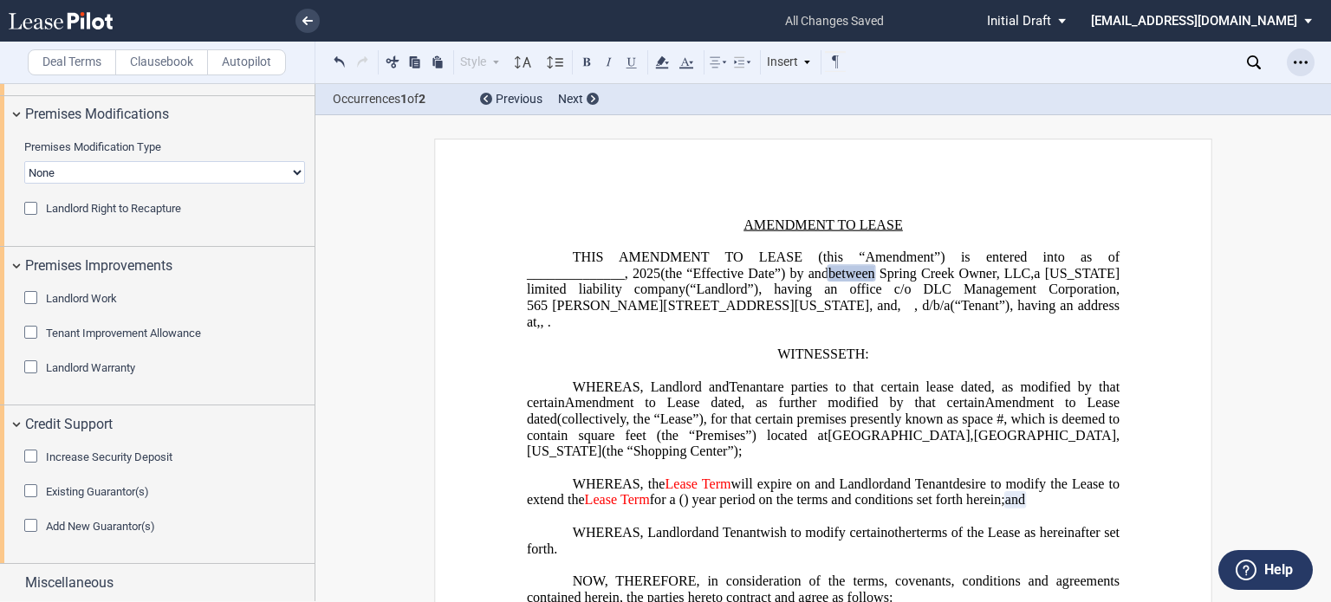
click at [1298, 60] on icon "Open Lease options menu" at bounding box center [1300, 62] width 14 height 14
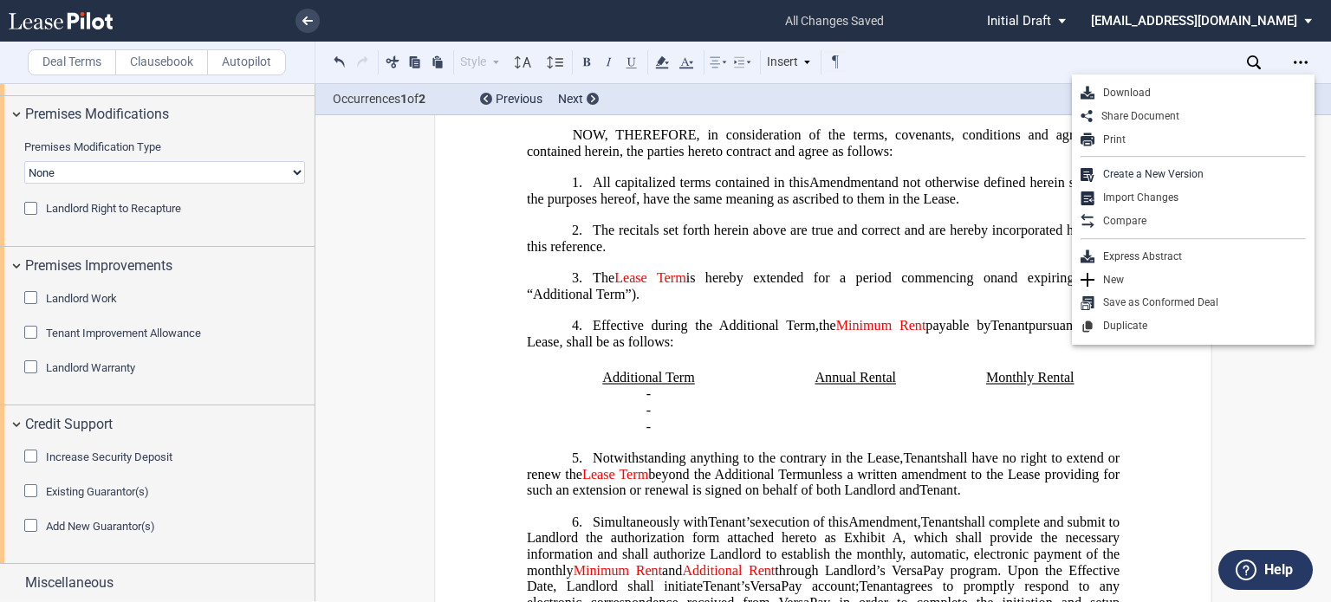
scroll to position [433, 0]
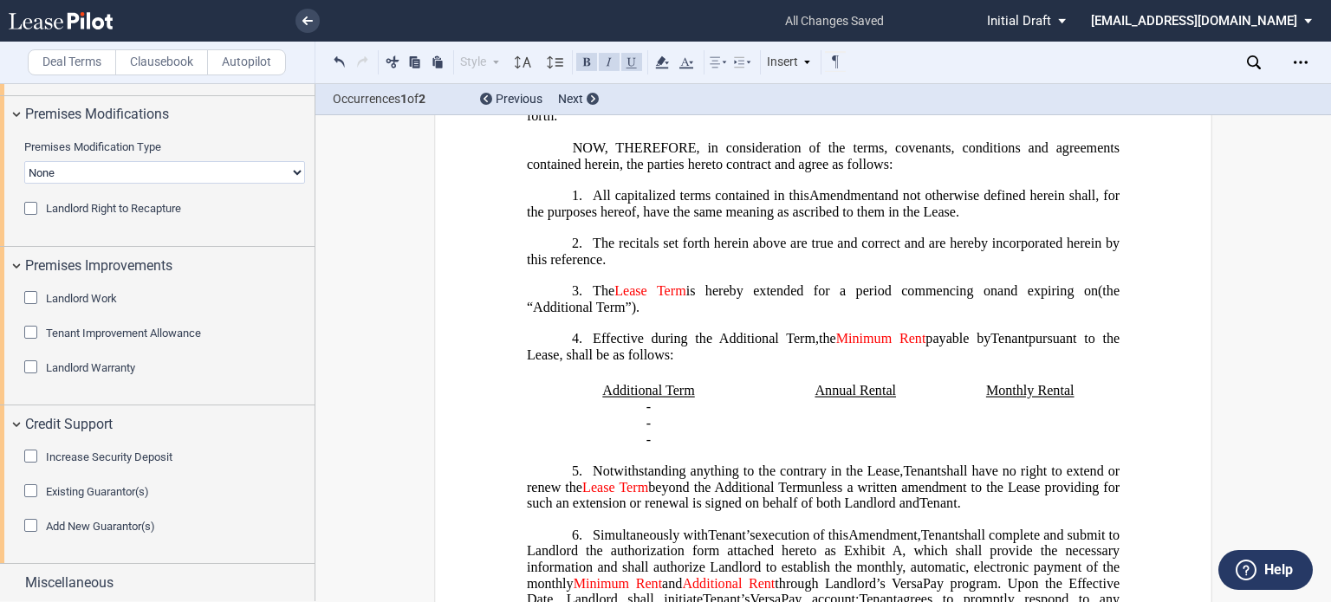
click at [598, 479] on span "Notwithstanding anything to the contrary in the Lease," at bounding box center [748, 471] width 310 height 16
click at [586, 492] on h1 "5. Notwithstanding anything to the contrary in the Lease, Tenant Assignee shall…" at bounding box center [823, 487] width 593 height 49
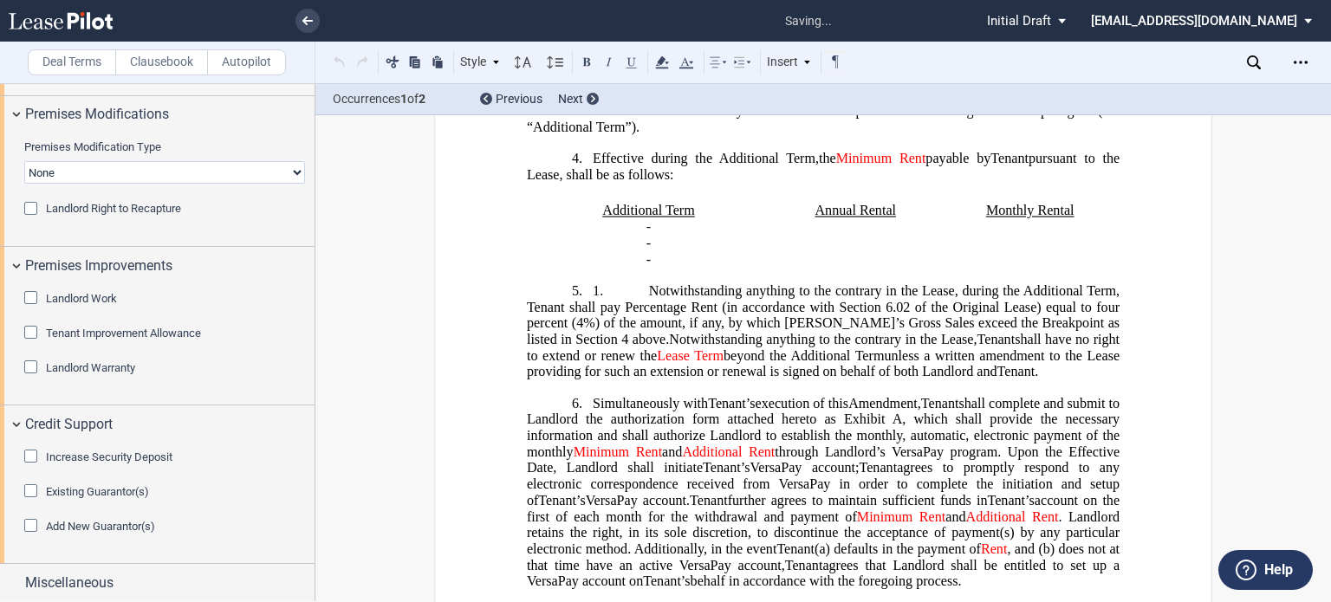
scroll to position [693, 0]
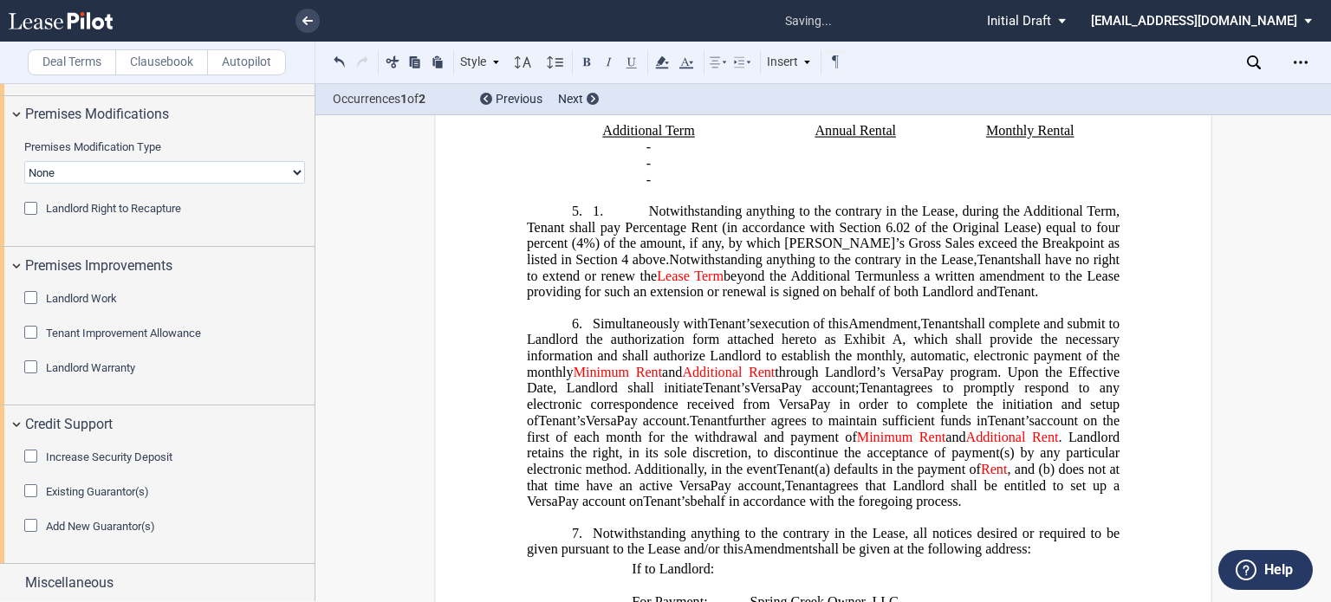
click at [642, 217] on span at bounding box center [626, 213] width 46 height 10
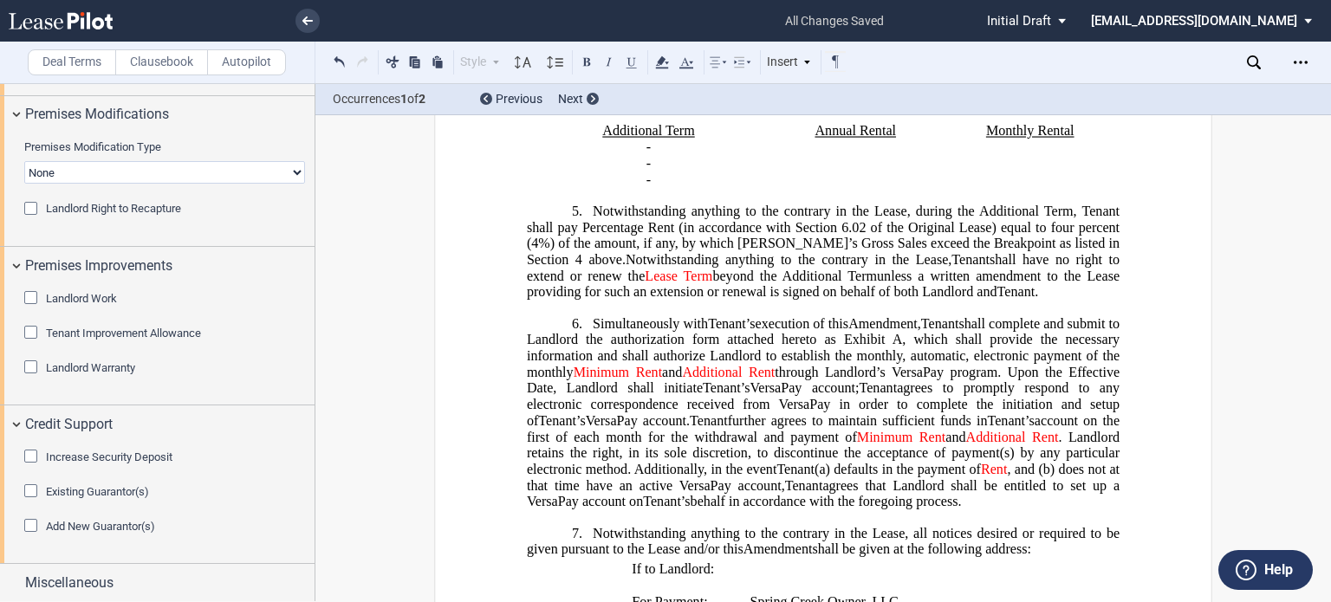
click at [789, 255] on span "Notwithstanding anything to the contrary in the Lease, during the Additional Te…" at bounding box center [825, 236] width 596 height 64
drag, startPoint x: 838, startPoint y: 252, endPoint x: 860, endPoint y: 249, distance: 22.8
click at [860, 249] on span "Notwithstanding anything to the contrary in the Lease, during the Additional Te…" at bounding box center [825, 236] width 596 height 64
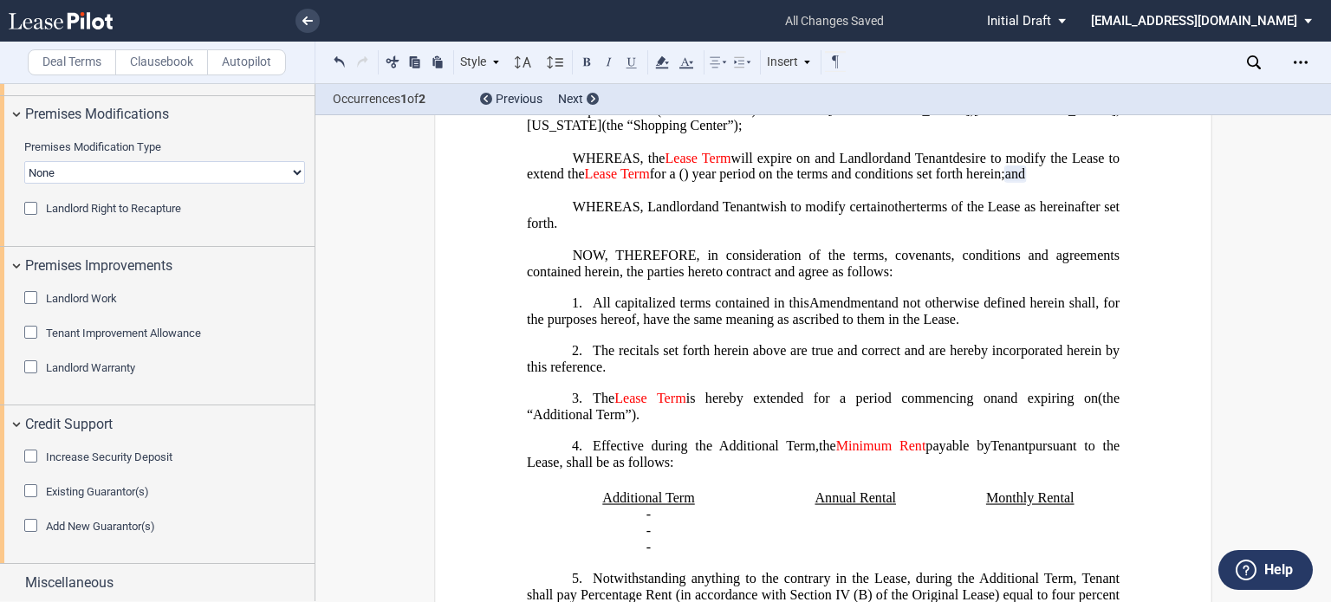
scroll to position [0, 0]
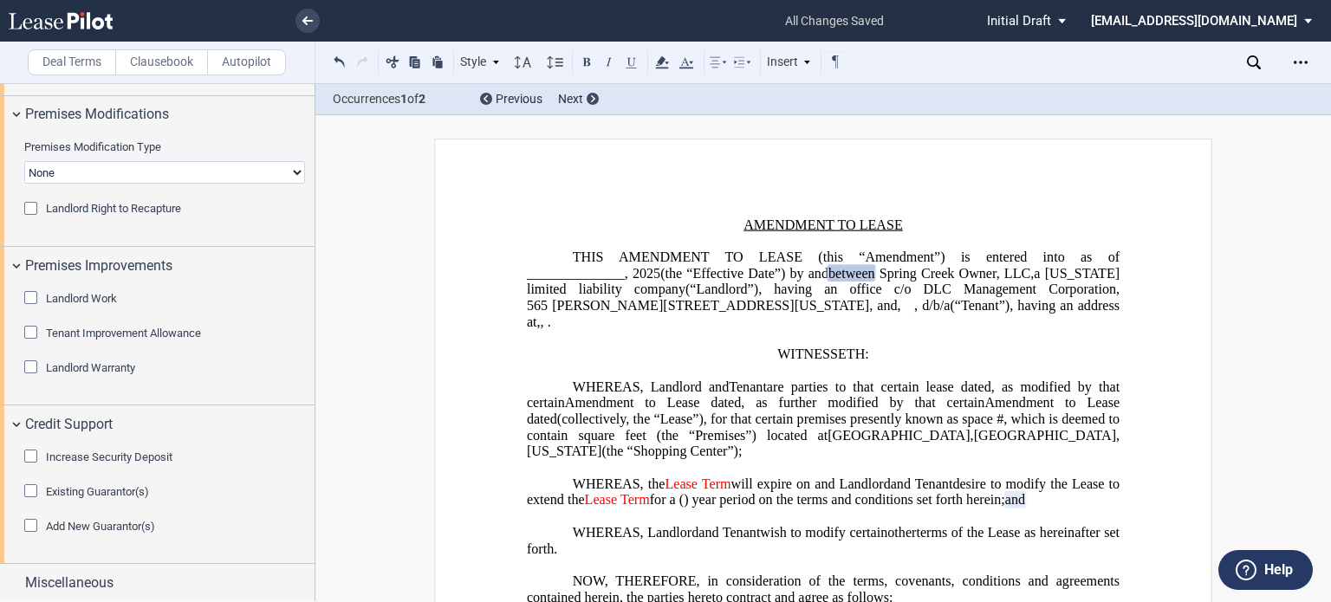
click at [965, 394] on span "are parties to that certain lease dated" at bounding box center [879, 387] width 224 height 16
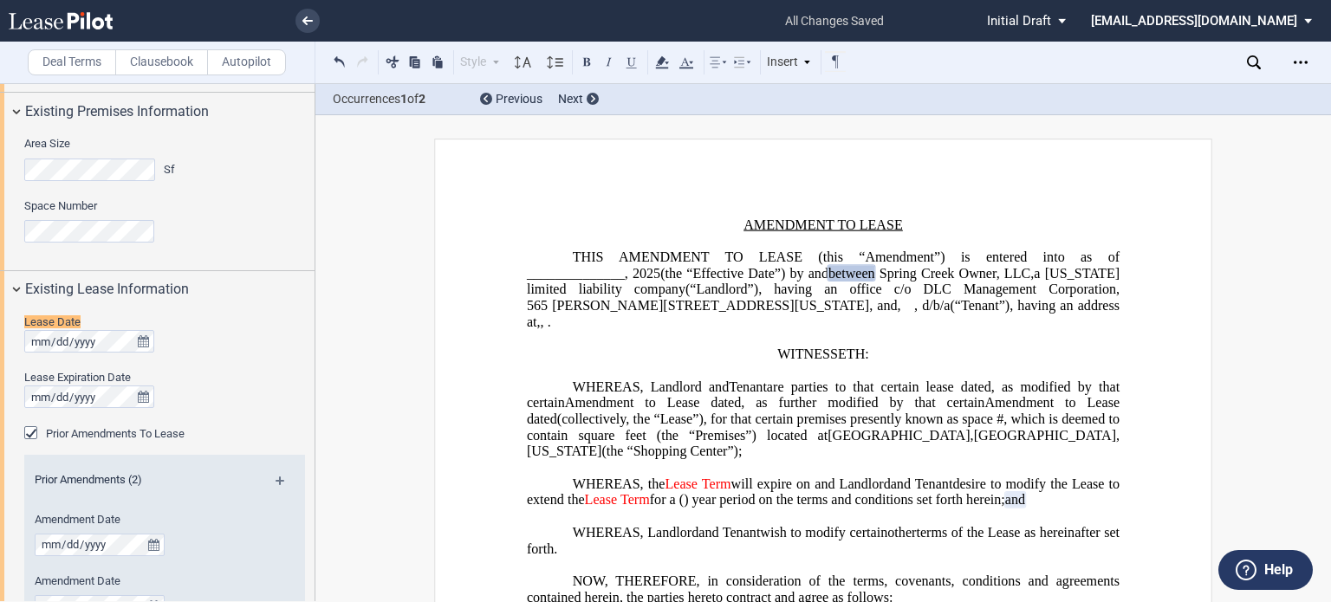
click at [1044, 399] on span ", as modified by that certain" at bounding box center [825, 394] width 596 height 31
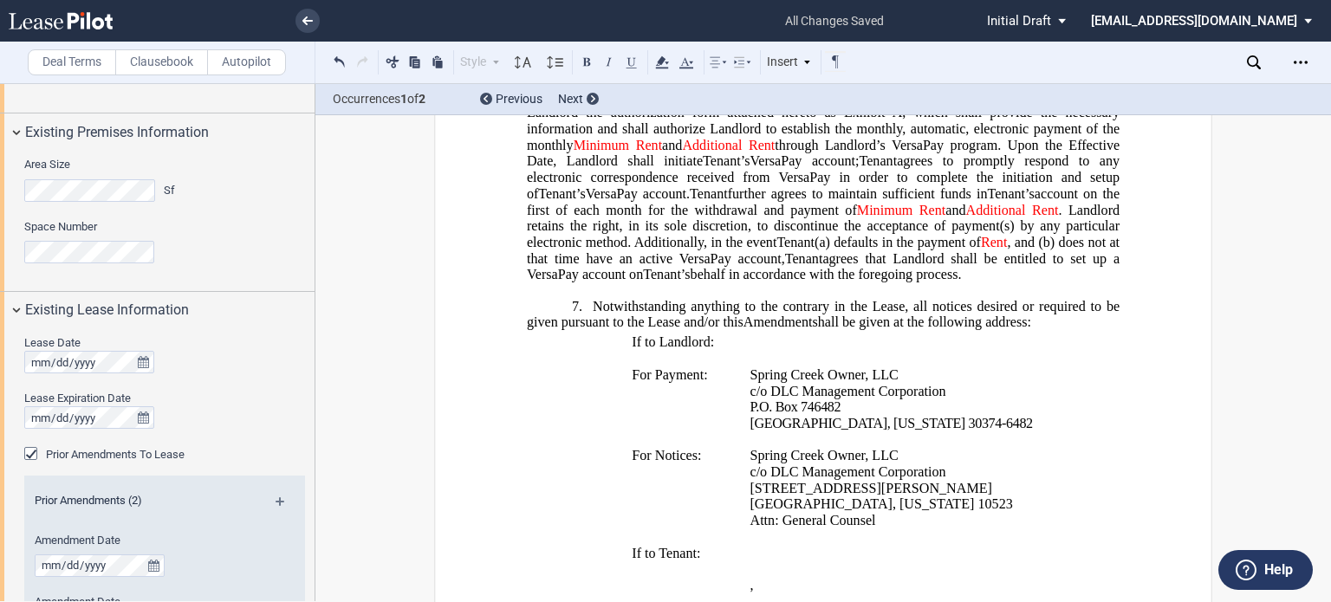
scroll to position [780, 0]
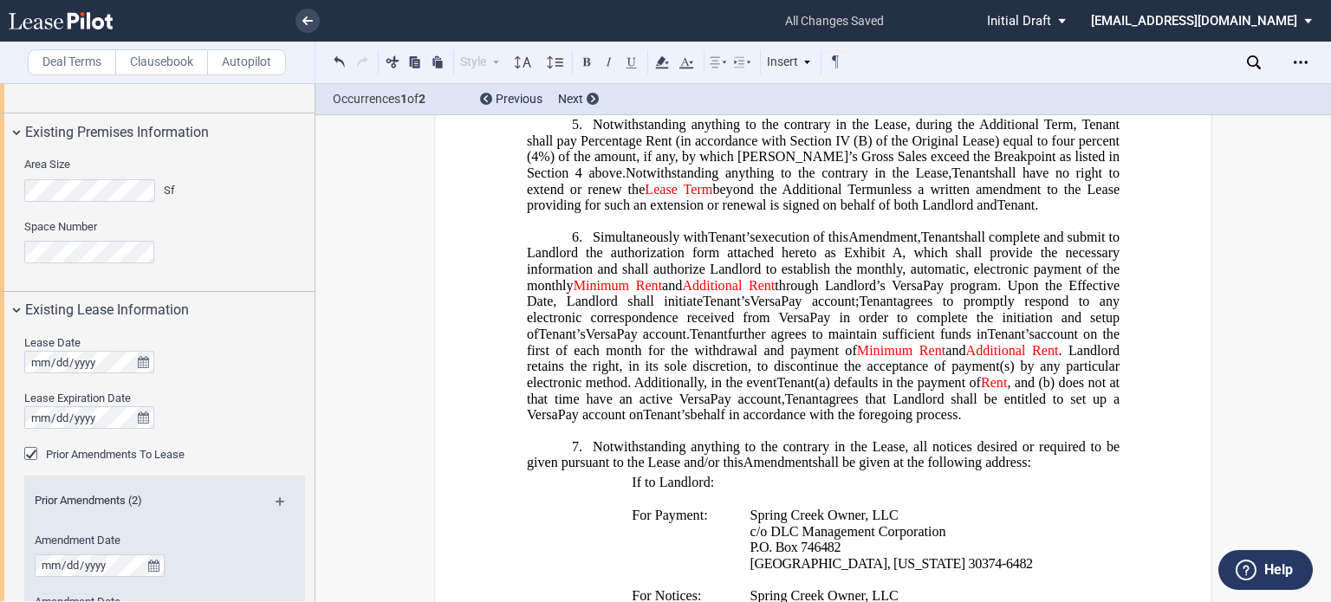
click at [1067, 165] on span "Notwithstanding anything to the contrary in the Lease, during the Additional Te…" at bounding box center [825, 149] width 596 height 64
click at [530, 175] on span "Notwithstanding anything to the contrary in the Lease, during the Additional Te…" at bounding box center [825, 149] width 596 height 64
click at [949, 179] on span "Notwithstanding anything to the contrary in the Lease, during the Additional Te…" at bounding box center [825, 149] width 596 height 64
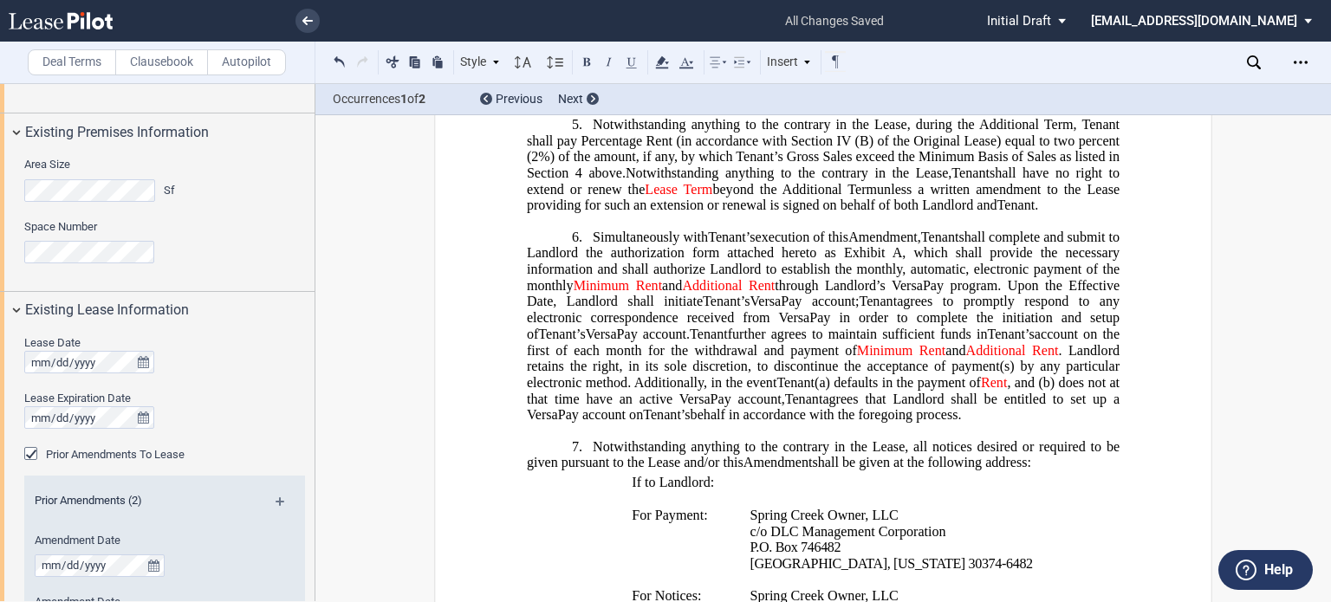
click at [623, 181] on span "Notwithstanding anything to the contrary in the Lease, during the Additional Te…" at bounding box center [825, 149] width 596 height 64
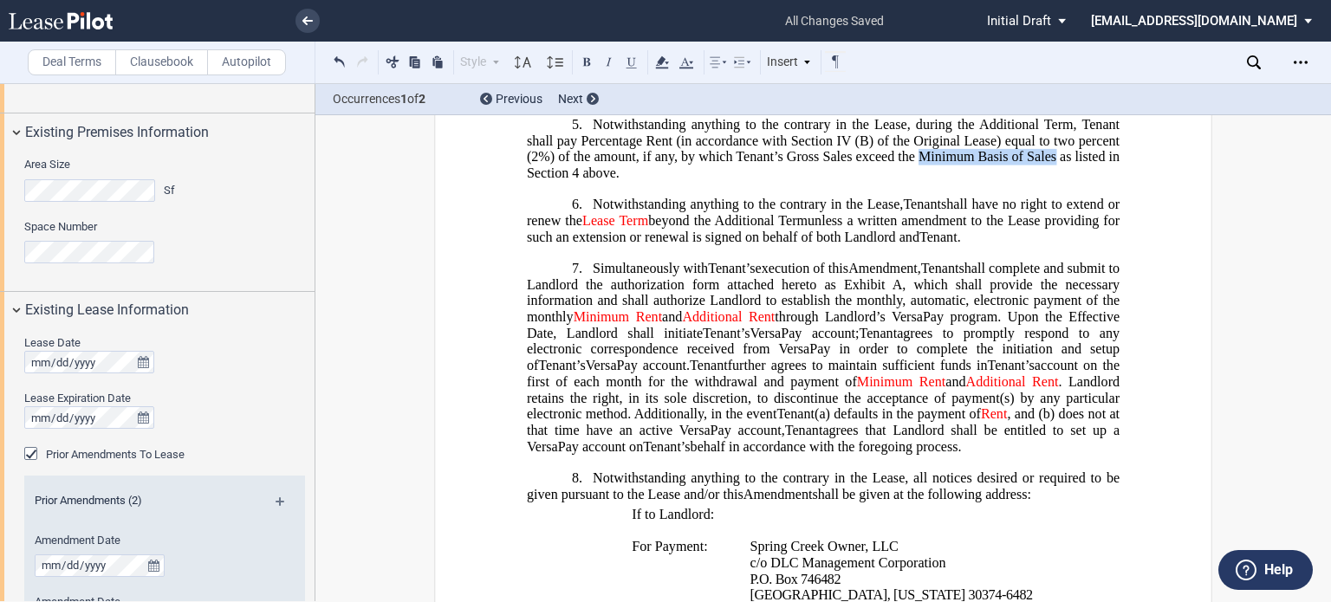
drag, startPoint x: 916, startPoint y: 180, endPoint x: 1052, endPoint y: 183, distance: 136.9
click at [1052, 181] on span "Notwithstanding anything to the contrary in the Lease, during the Additional Te…" at bounding box center [825, 149] width 596 height 64
drag, startPoint x: 916, startPoint y: 183, endPoint x: 929, endPoint y: 176, distance: 14.0
click at [916, 181] on span "Notwithstanding anything to the contrary in the Lease, during the Additional Te…" at bounding box center [825, 149] width 596 height 64
click at [1059, 181] on span "Notwithstanding anything to the contrary in the Lease, during the Additional Te…" at bounding box center [825, 149] width 596 height 64
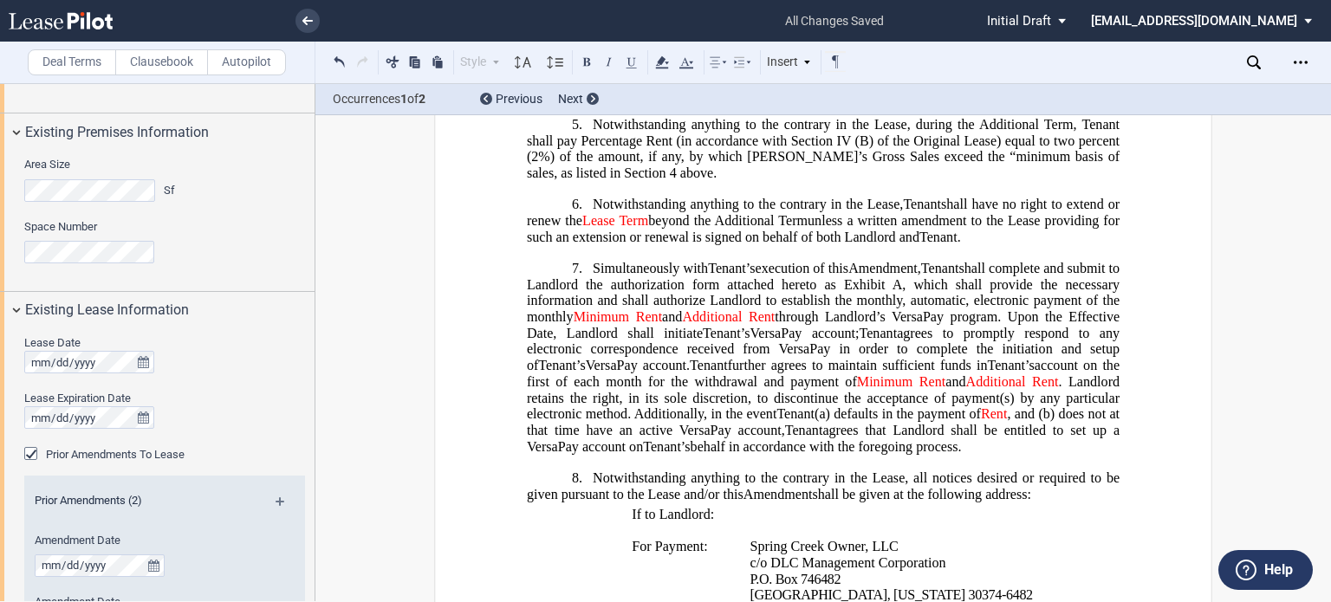
click at [1063, 181] on span "Notwithstanding anything to the contrary in the Lease, during the Additional Te…" at bounding box center [825, 149] width 596 height 64
click at [1301, 62] on use "Open Lease options menu" at bounding box center [1300, 62] width 14 height 3
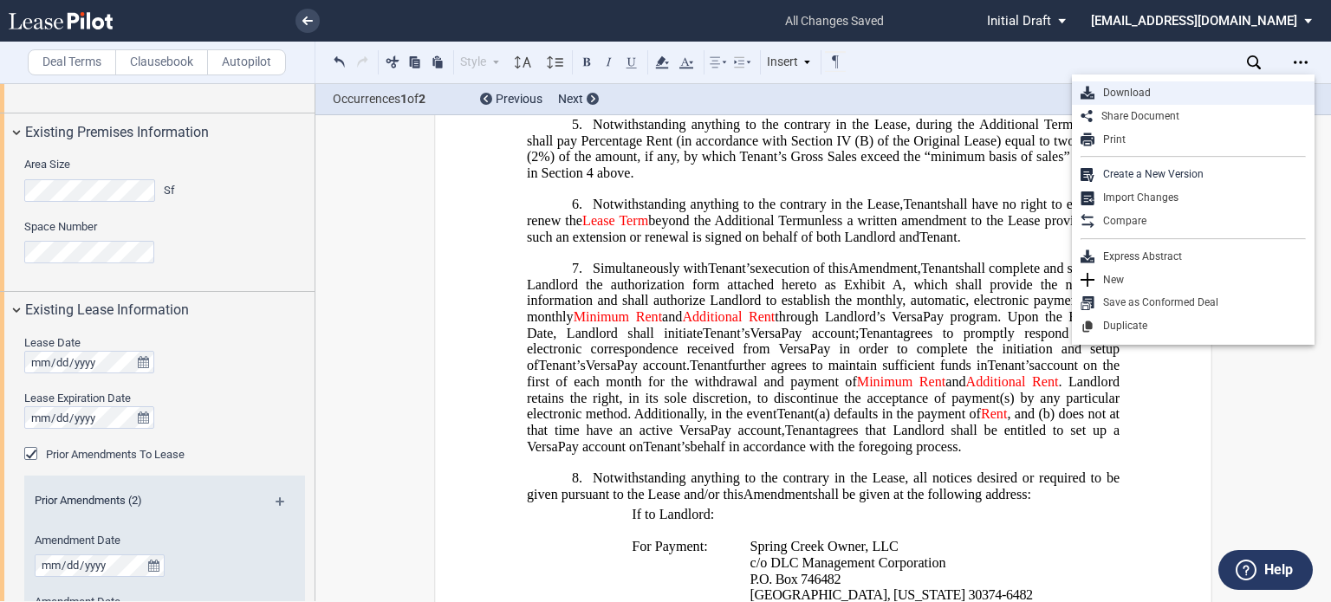
click at [1186, 92] on div "Download" at bounding box center [1199, 93] width 211 height 15
